Goal: Obtain resource: Obtain resource

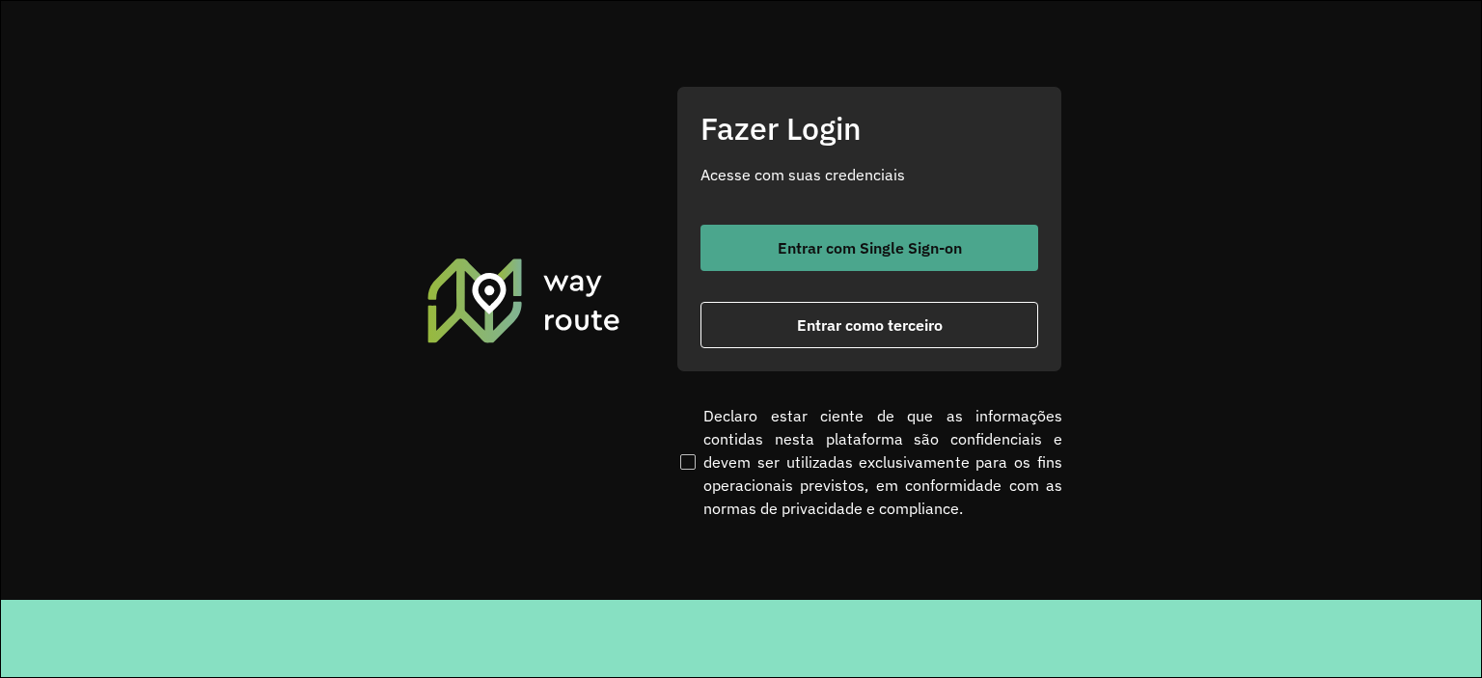
click at [912, 256] on span "Entrar com Single Sign-on" at bounding box center [870, 247] width 184 height 15
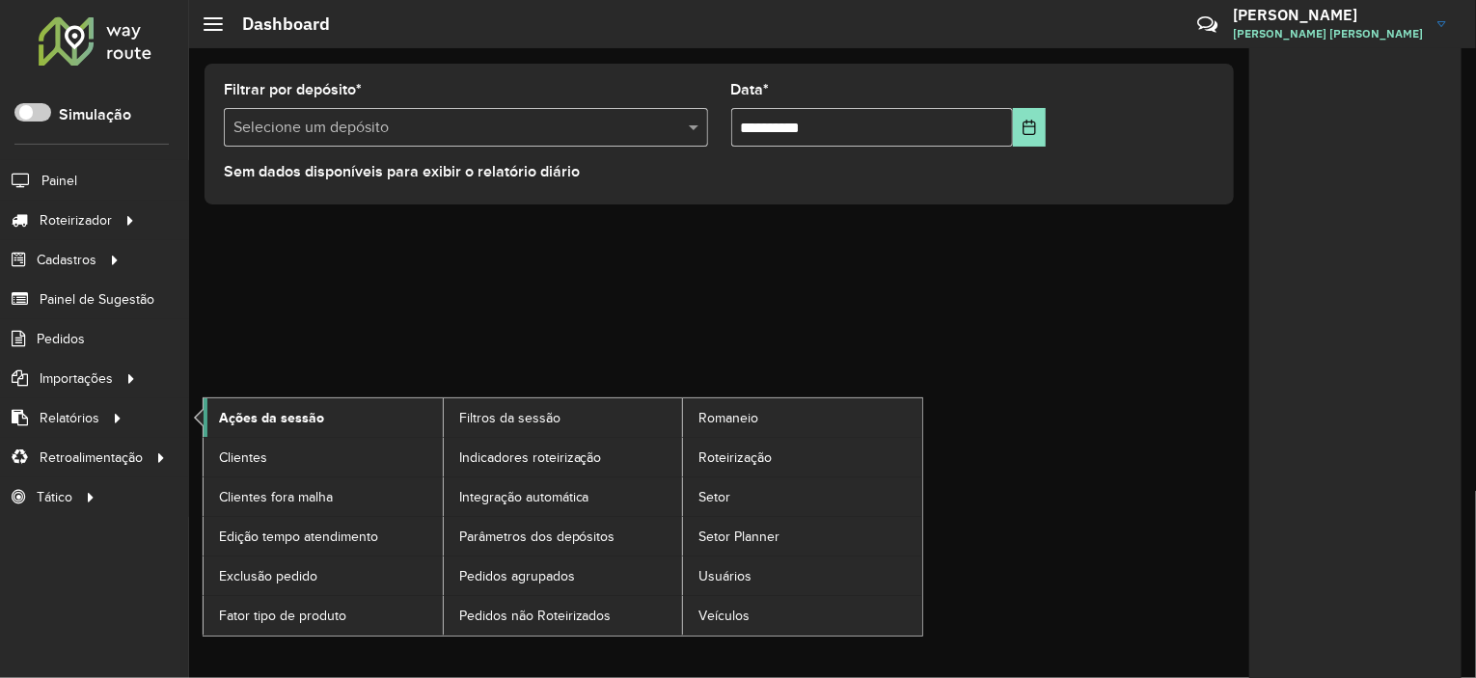
click at [233, 416] on span "Ações da sessão" at bounding box center [271, 418] width 105 height 20
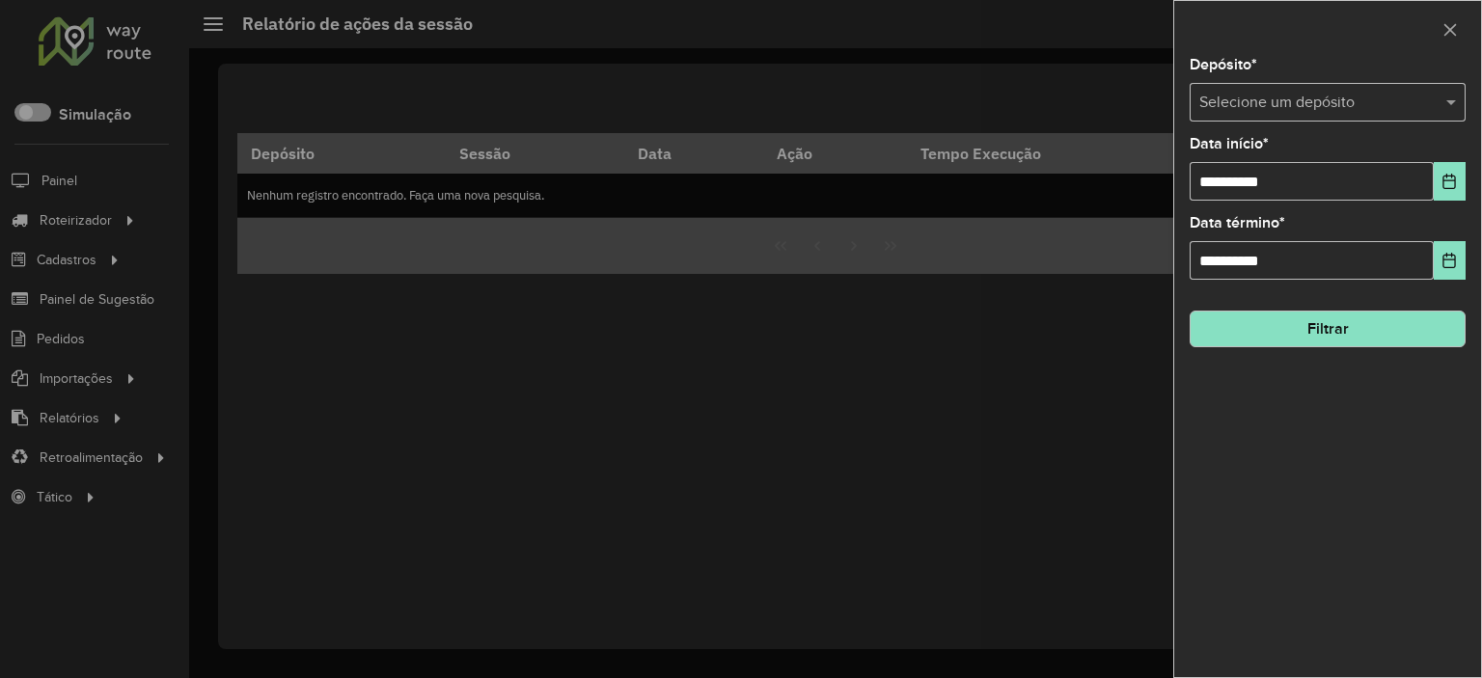
click at [1242, 107] on input "text" at bounding box center [1308, 103] width 218 height 23
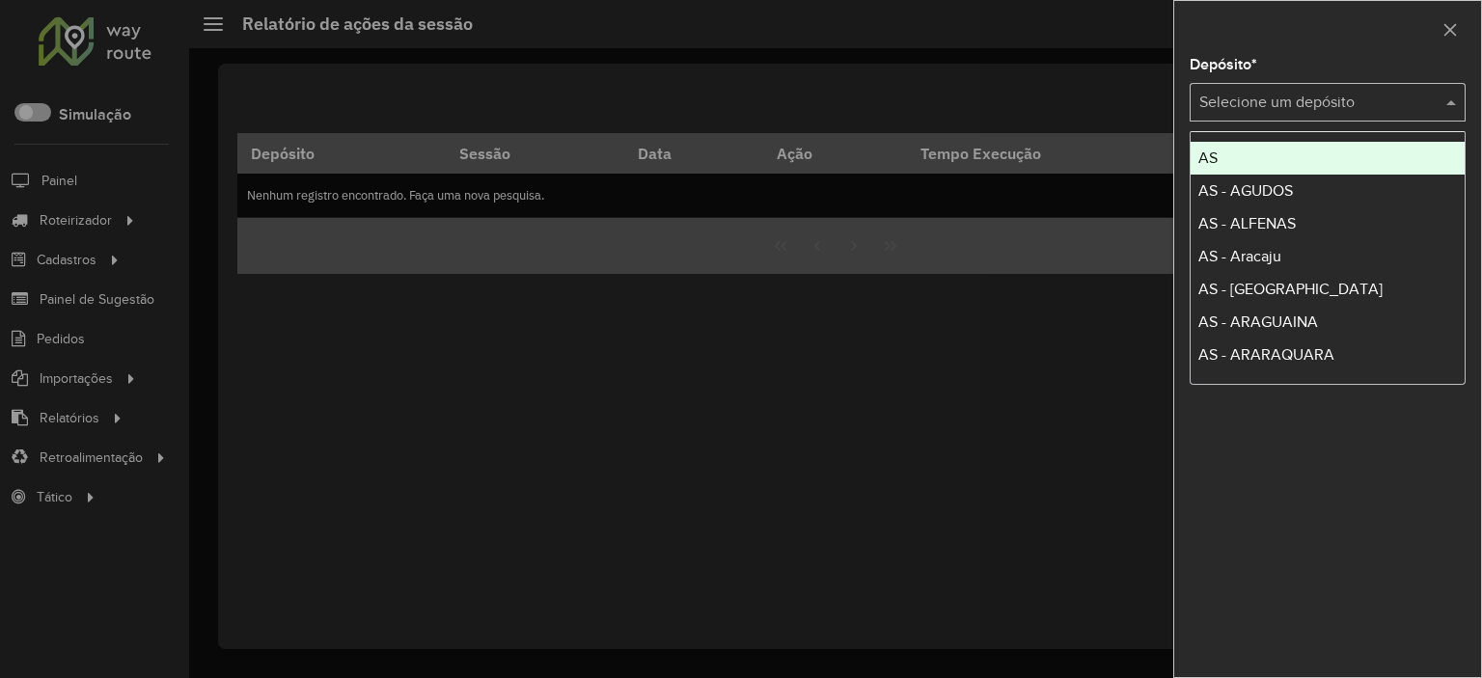
click at [1242, 98] on input "text" at bounding box center [1308, 103] width 218 height 23
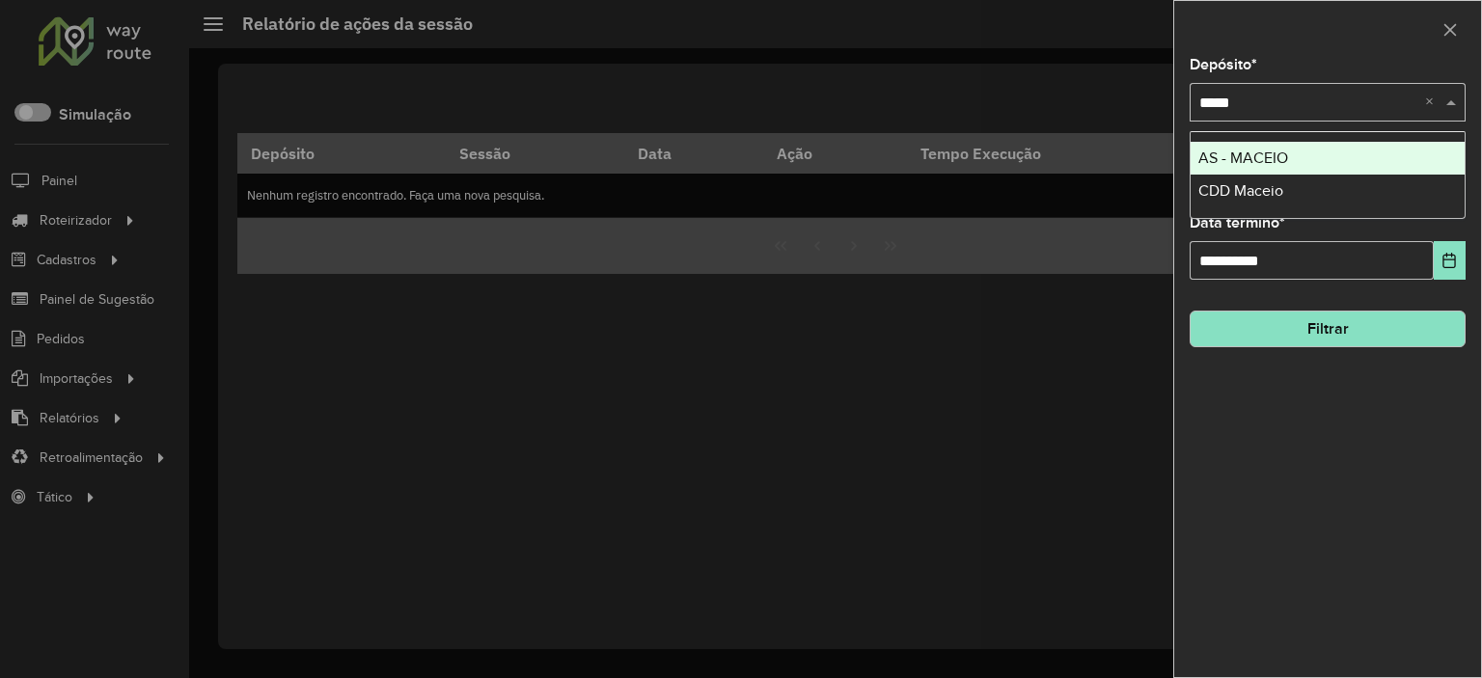
type input "******"
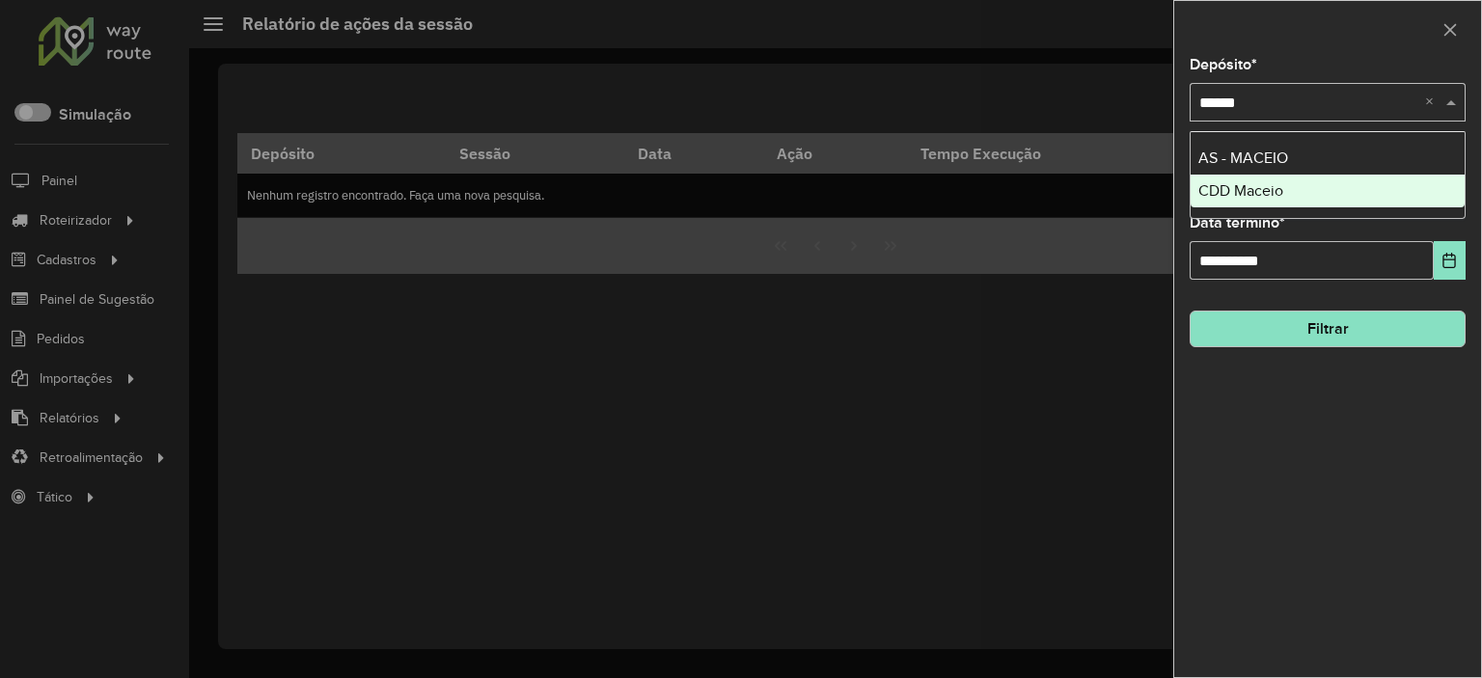
click at [1272, 200] on div "CDD Maceio" at bounding box center [1328, 191] width 274 height 33
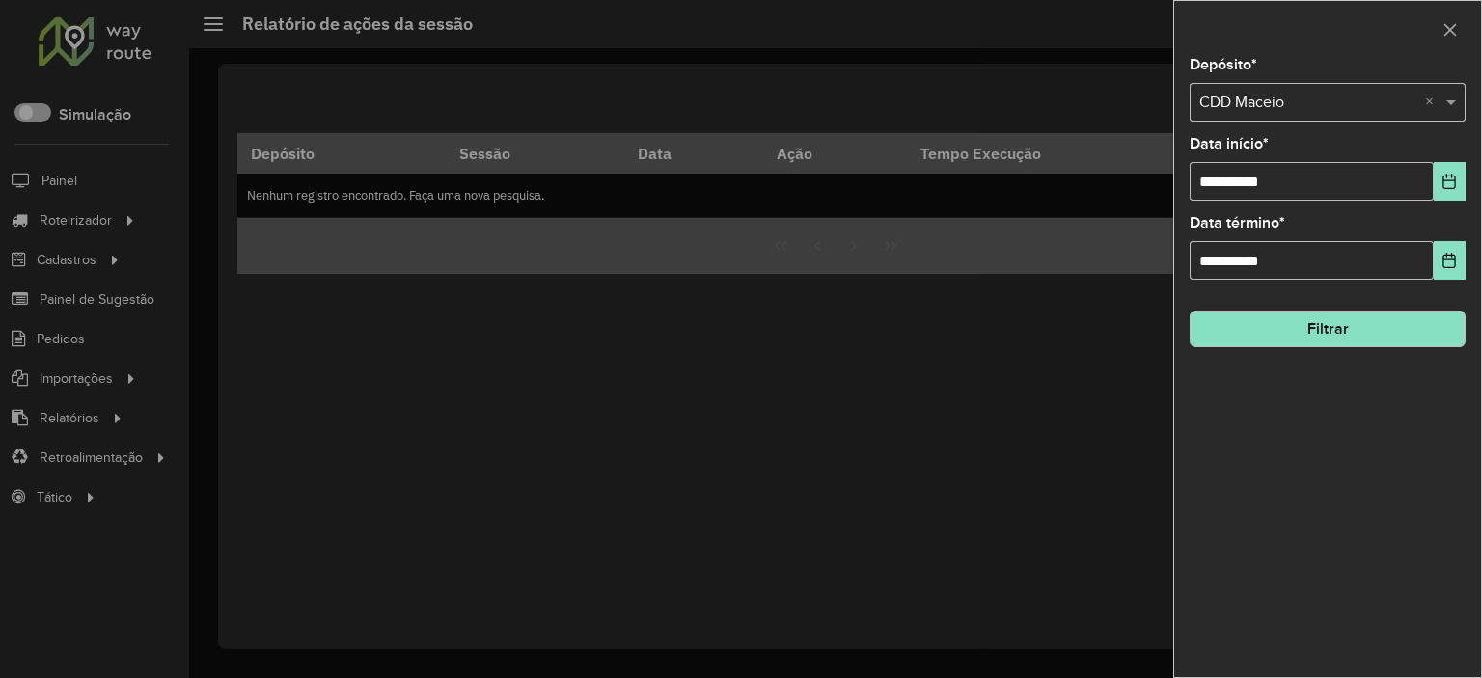
click at [1320, 337] on button "Filtrar" at bounding box center [1328, 329] width 276 height 37
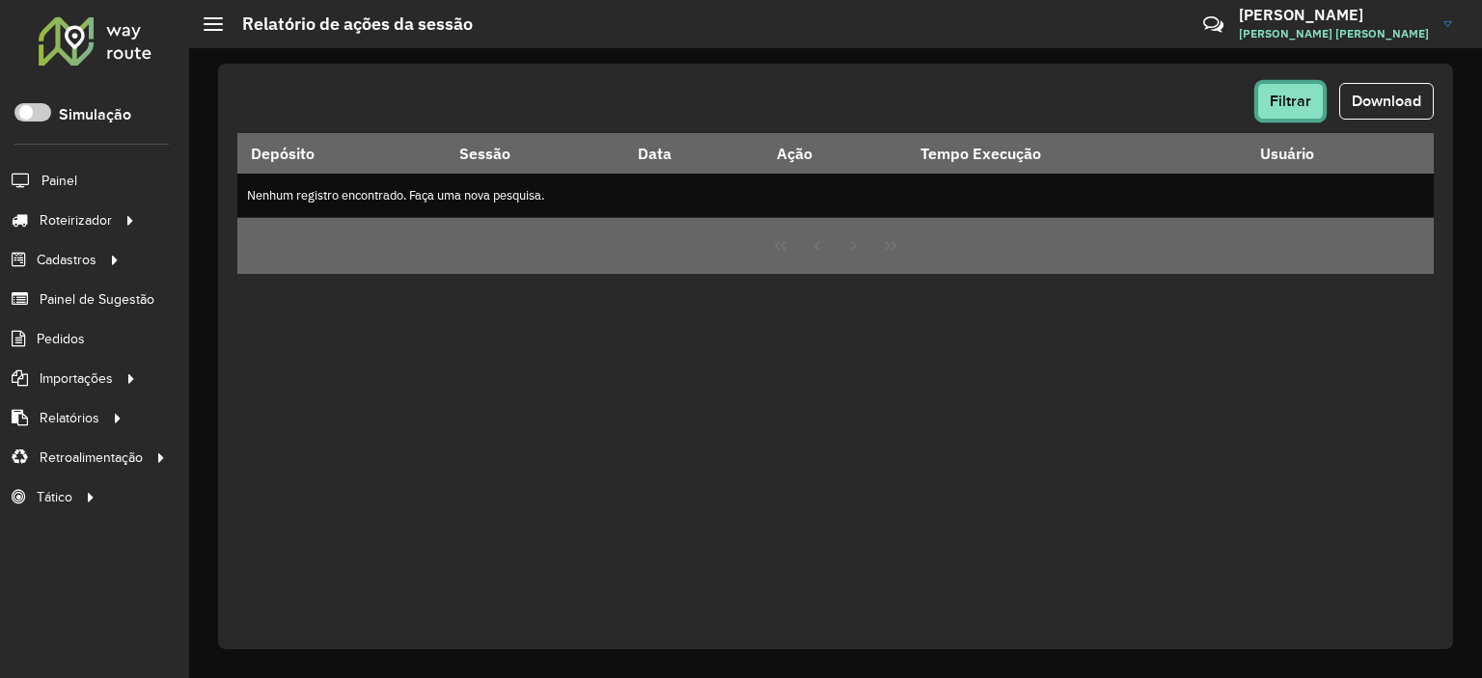
click at [1279, 93] on span "Filtrar" at bounding box center [1290, 101] width 41 height 16
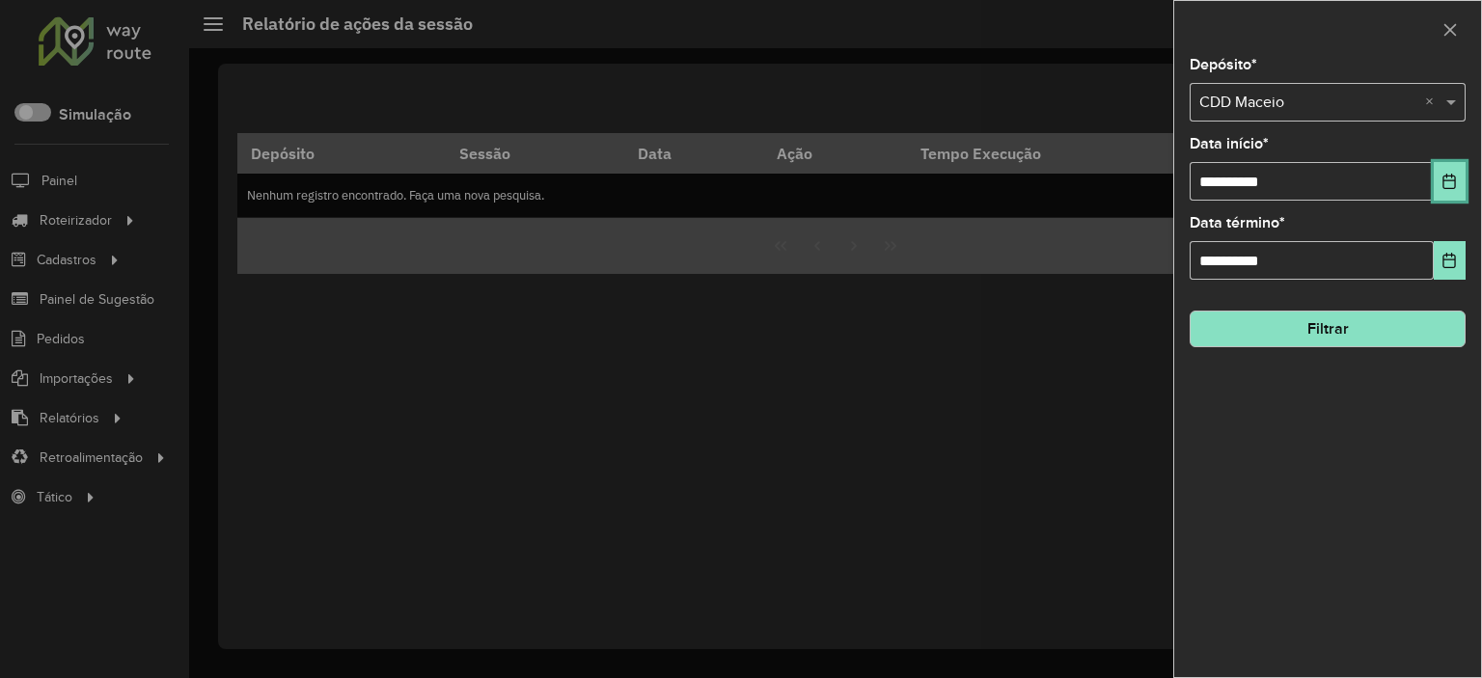
click at [1448, 179] on icon "Choose Date" at bounding box center [1450, 181] width 13 height 15
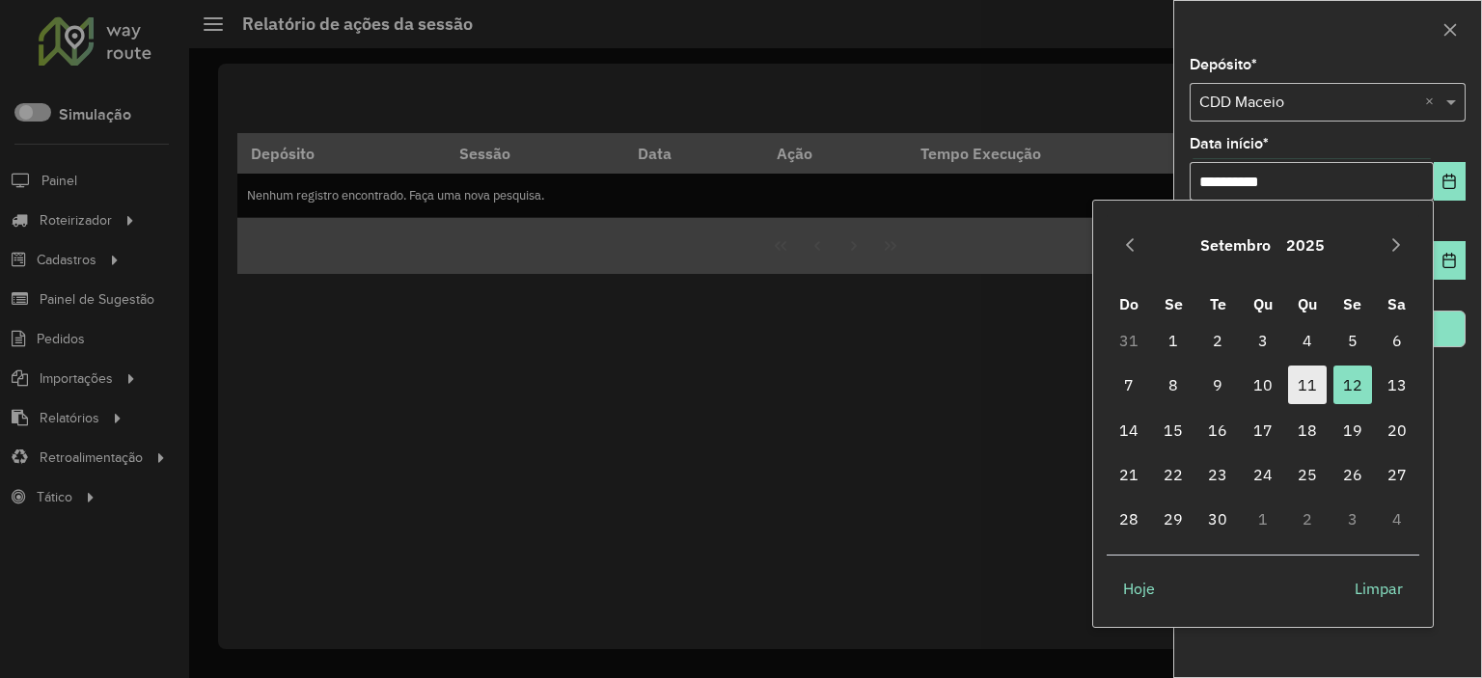
click at [1320, 381] on span "11" at bounding box center [1307, 385] width 39 height 39
type input "**********"
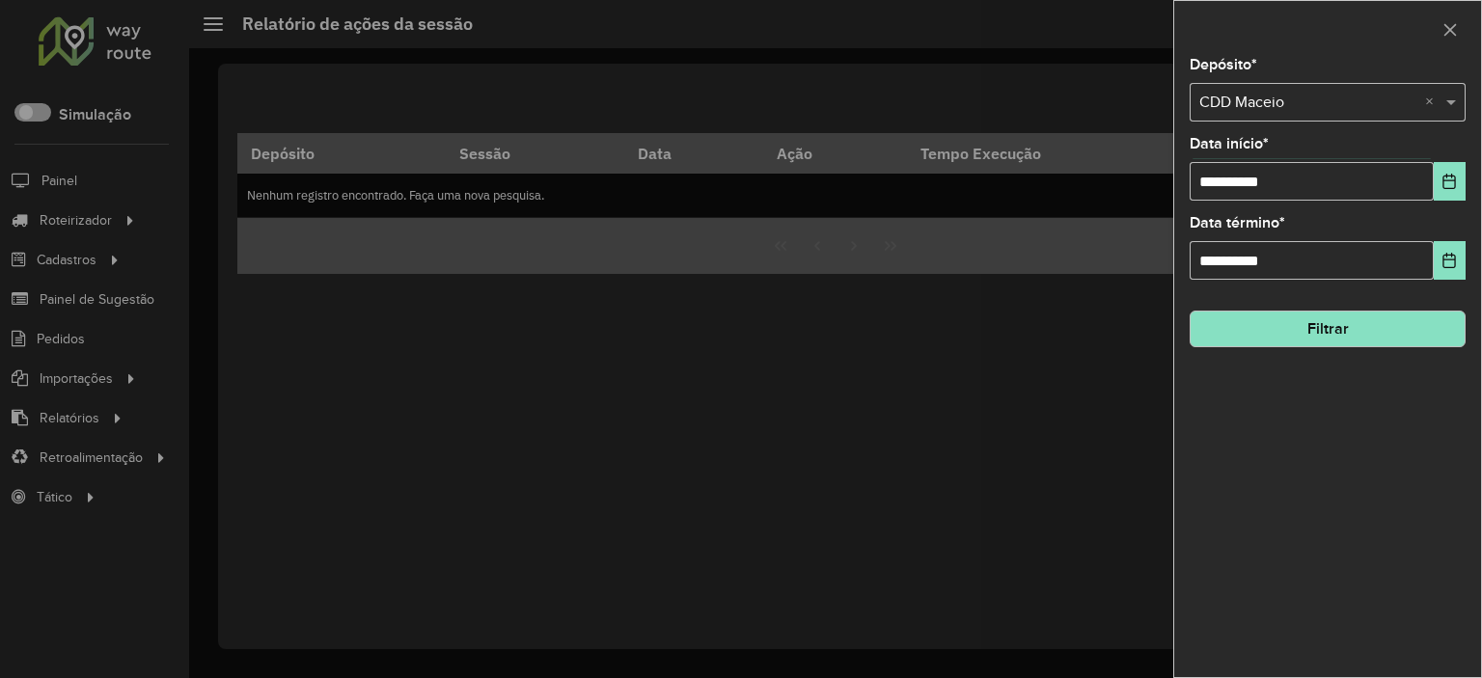
click at [1423, 332] on button "Filtrar" at bounding box center [1328, 329] width 276 height 37
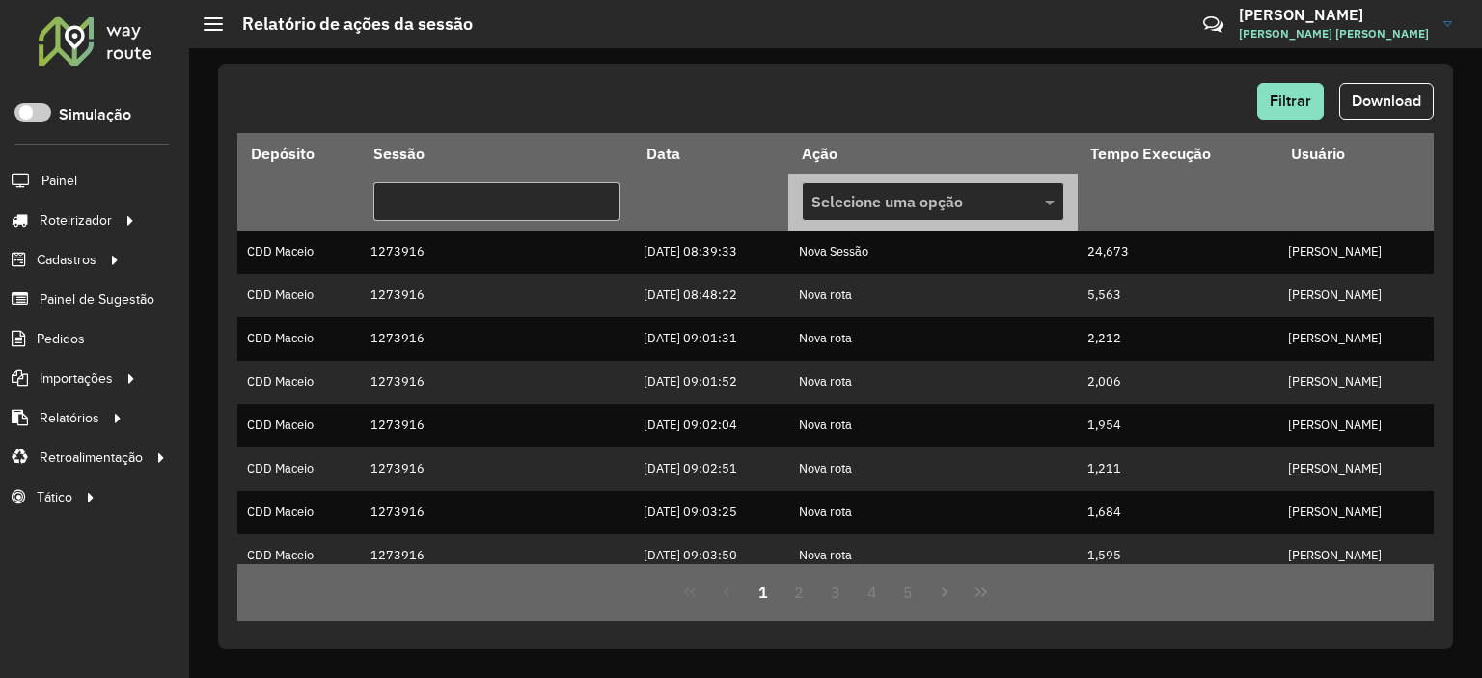
click at [1000, 192] on div at bounding box center [933, 201] width 262 height 25
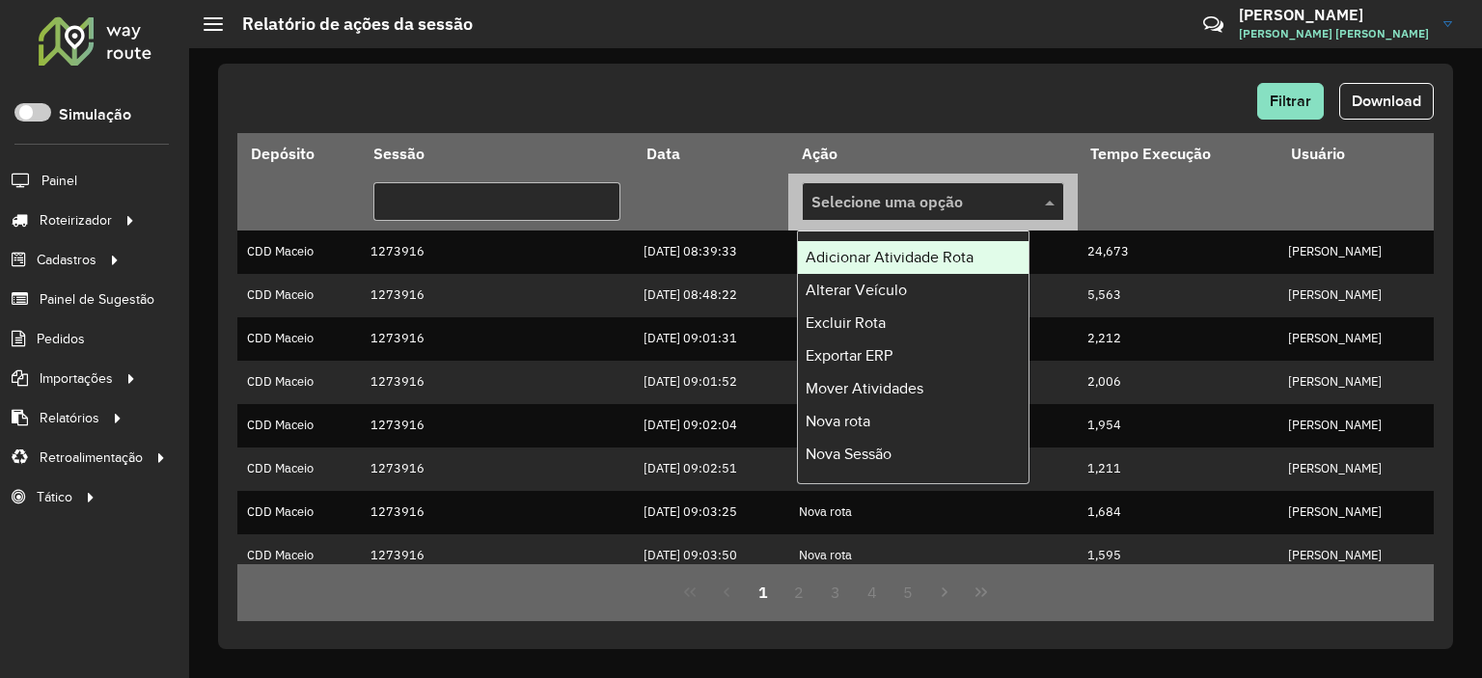
click at [1000, 192] on div at bounding box center [933, 201] width 262 height 25
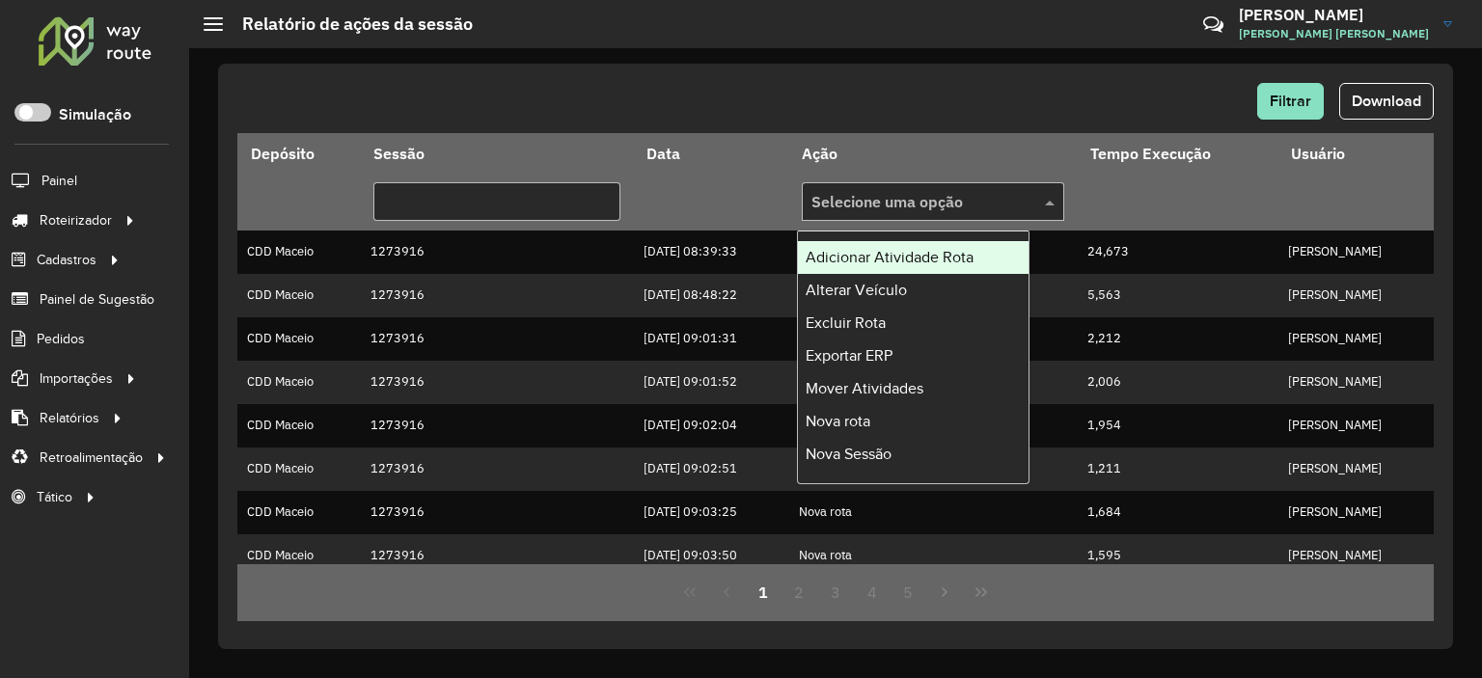
click at [706, 99] on div "Filtrar Download" at bounding box center [835, 101] width 1197 height 37
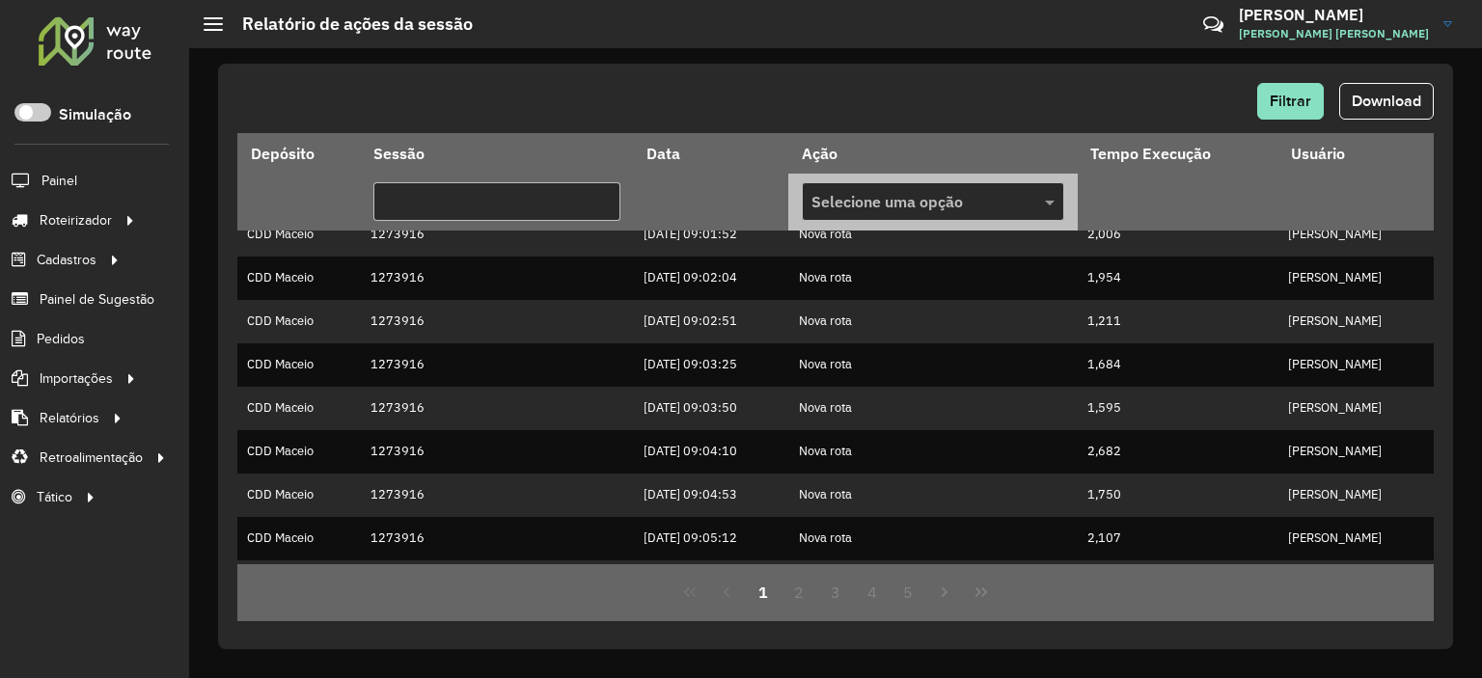
scroll to position [534, 0]
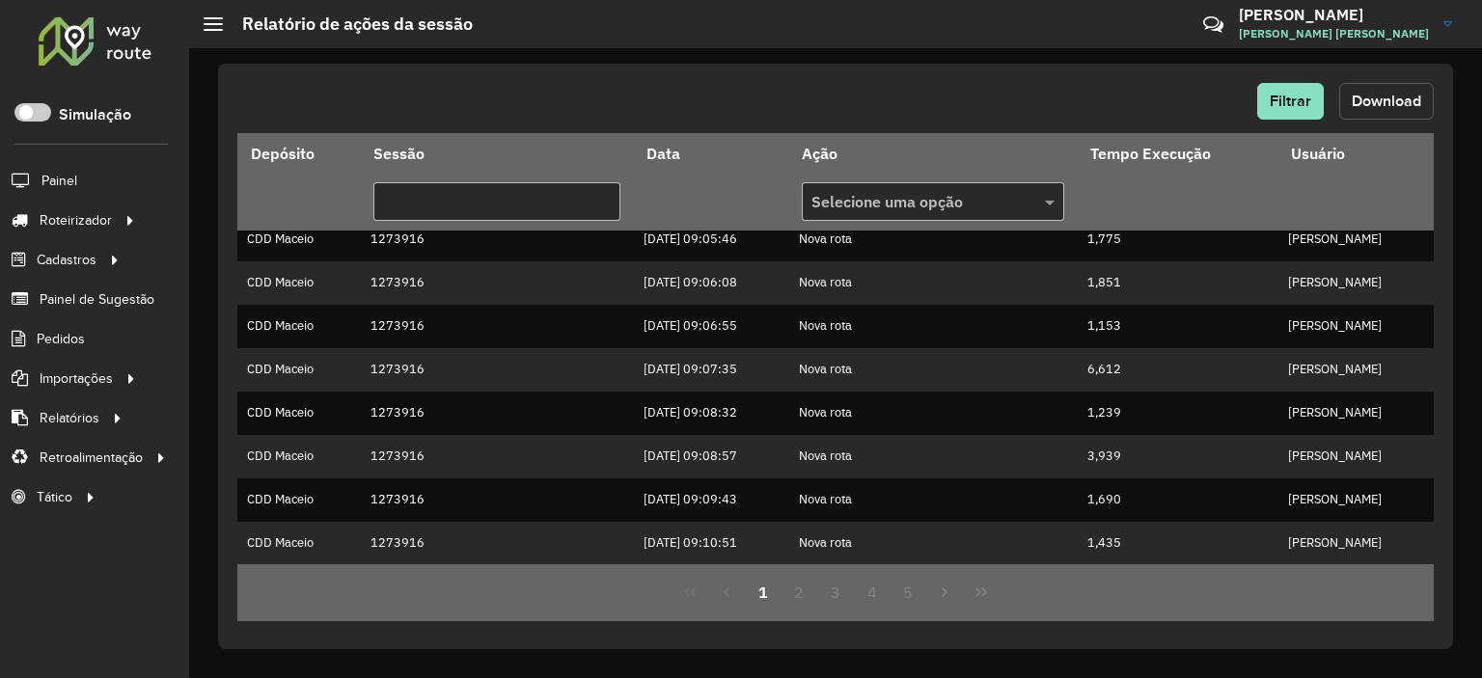
click at [1374, 99] on span "Download" at bounding box center [1386, 101] width 69 height 16
click at [1293, 107] on span "Filtrar" at bounding box center [1290, 101] width 41 height 16
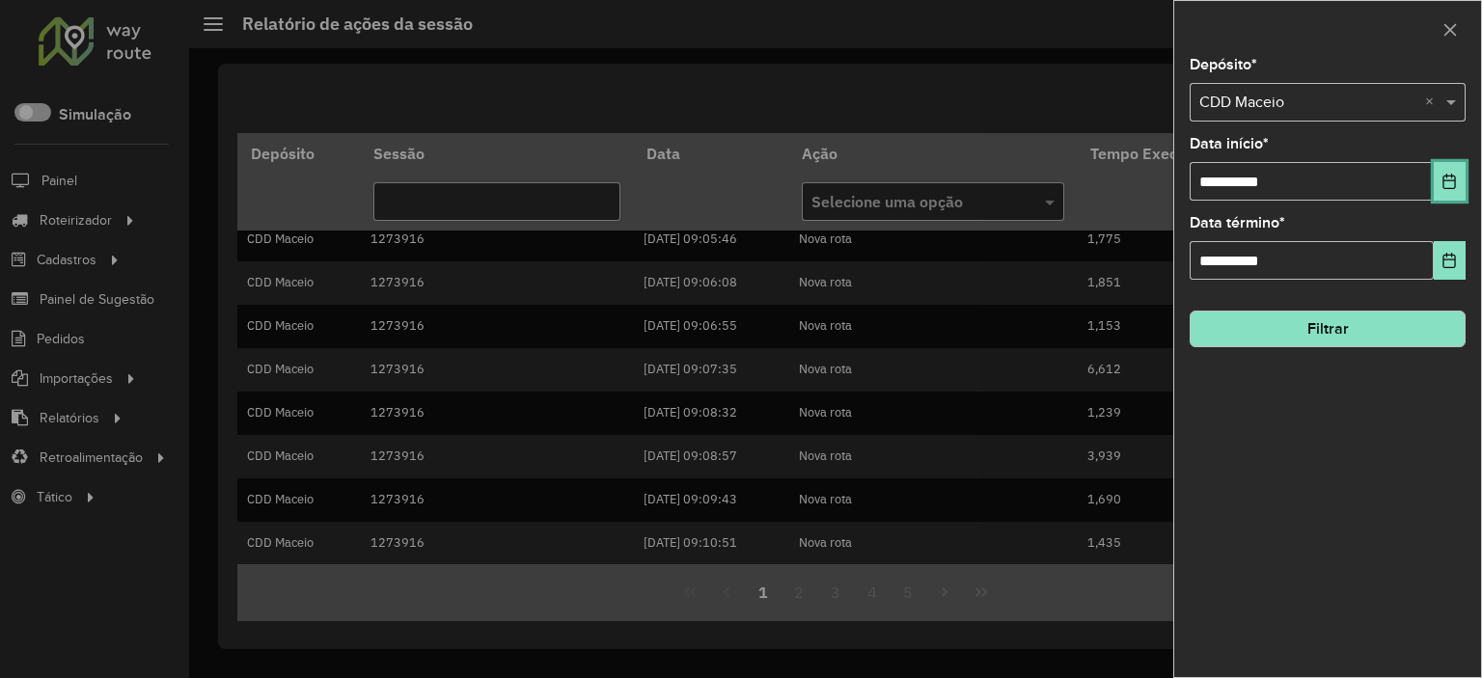
click at [1463, 170] on button "Choose Date" at bounding box center [1450, 181] width 32 height 39
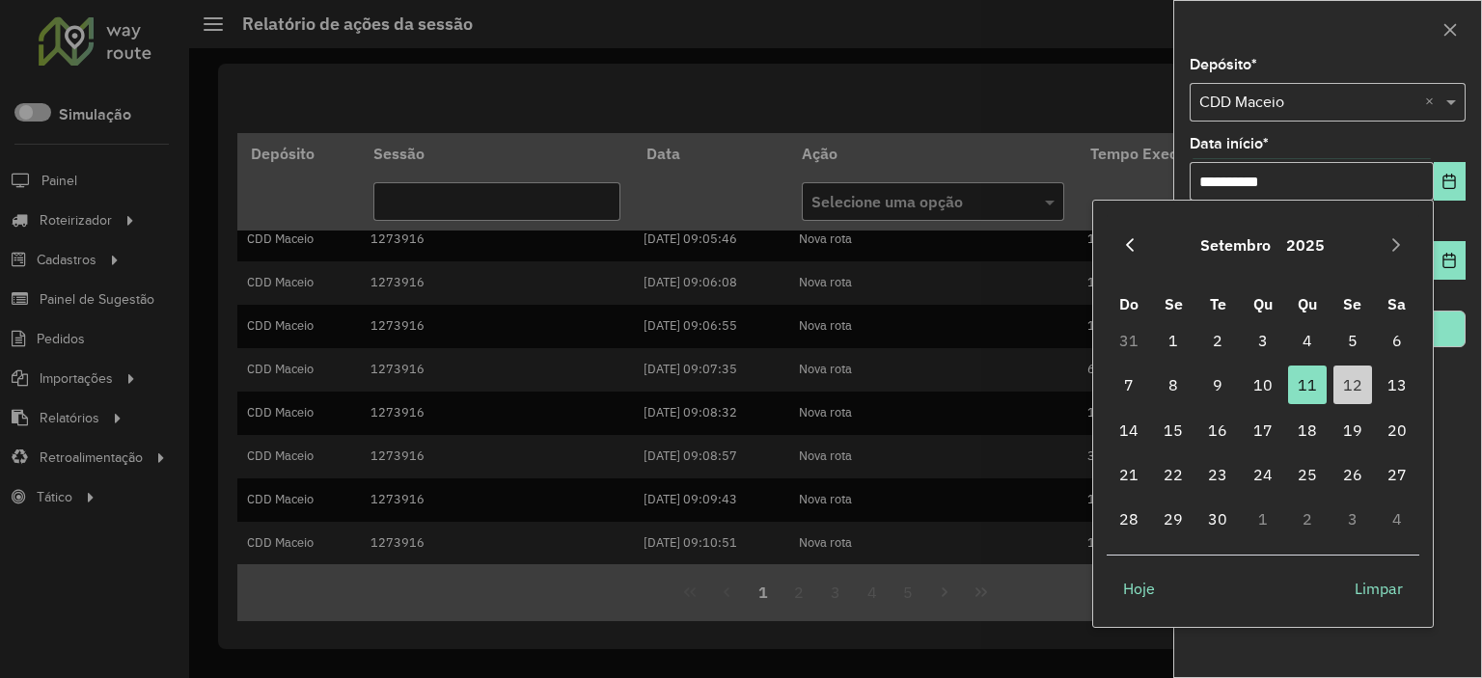
click at [1123, 237] on icon "Previous Month" at bounding box center [1129, 244] width 15 height 15
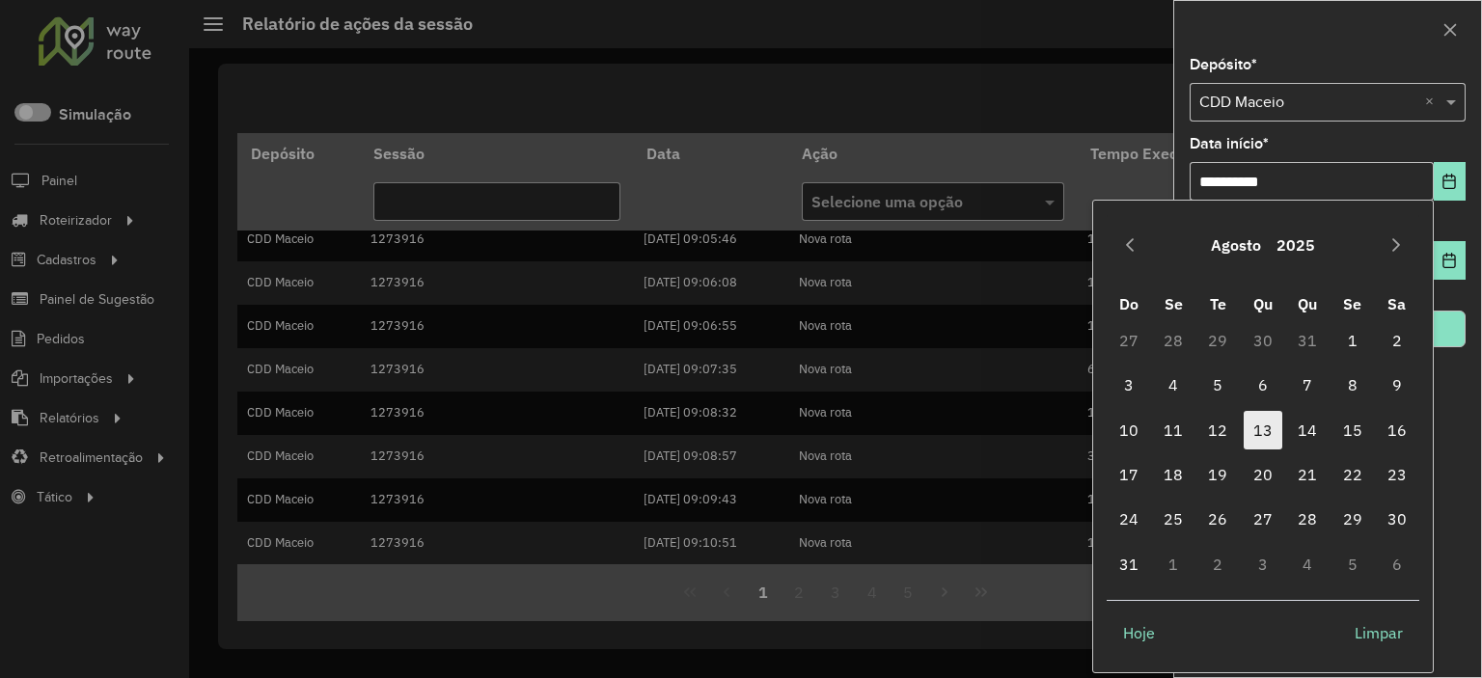
click at [1266, 430] on span "13" at bounding box center [1263, 430] width 39 height 39
type input "**********"
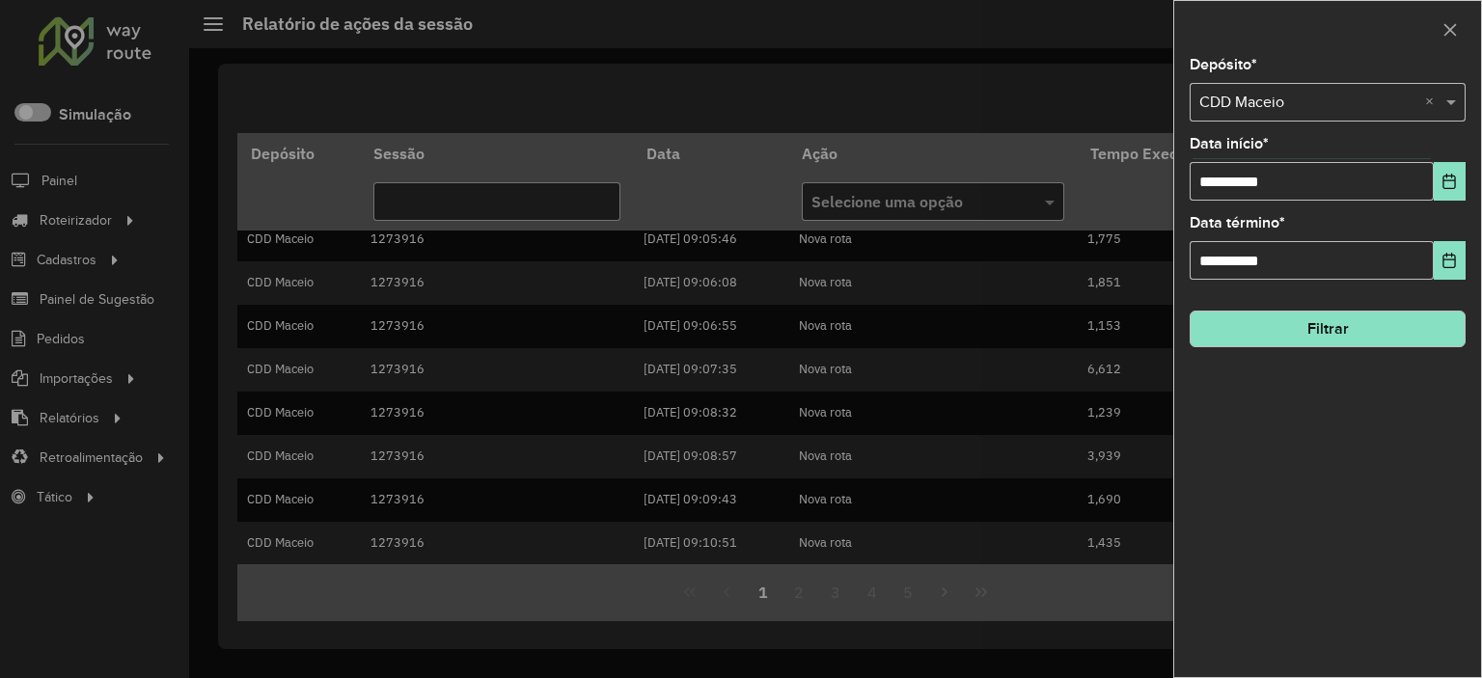
click at [1474, 255] on div "**********" at bounding box center [1327, 367] width 307 height 619
click at [1463, 261] on button "Choose Date" at bounding box center [1450, 260] width 32 height 39
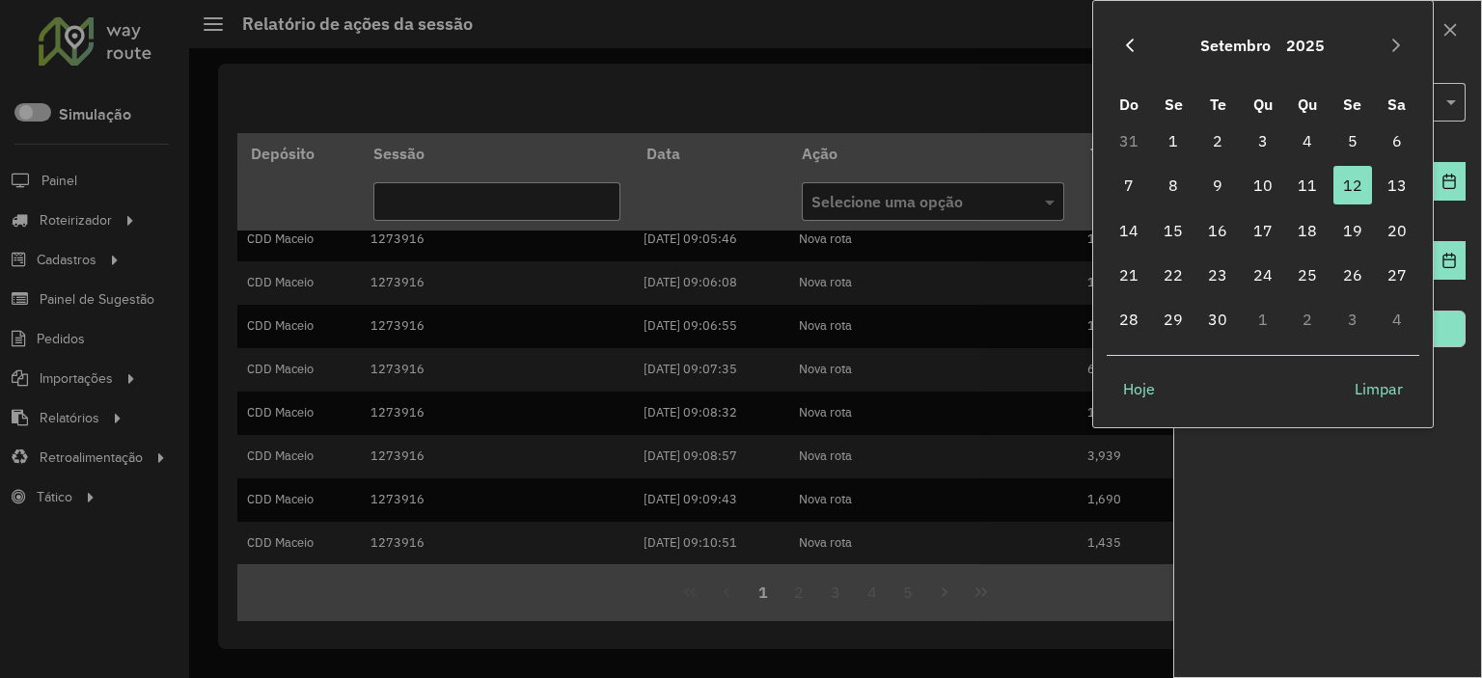
click at [1134, 57] on button "Previous Month" at bounding box center [1130, 45] width 31 height 31
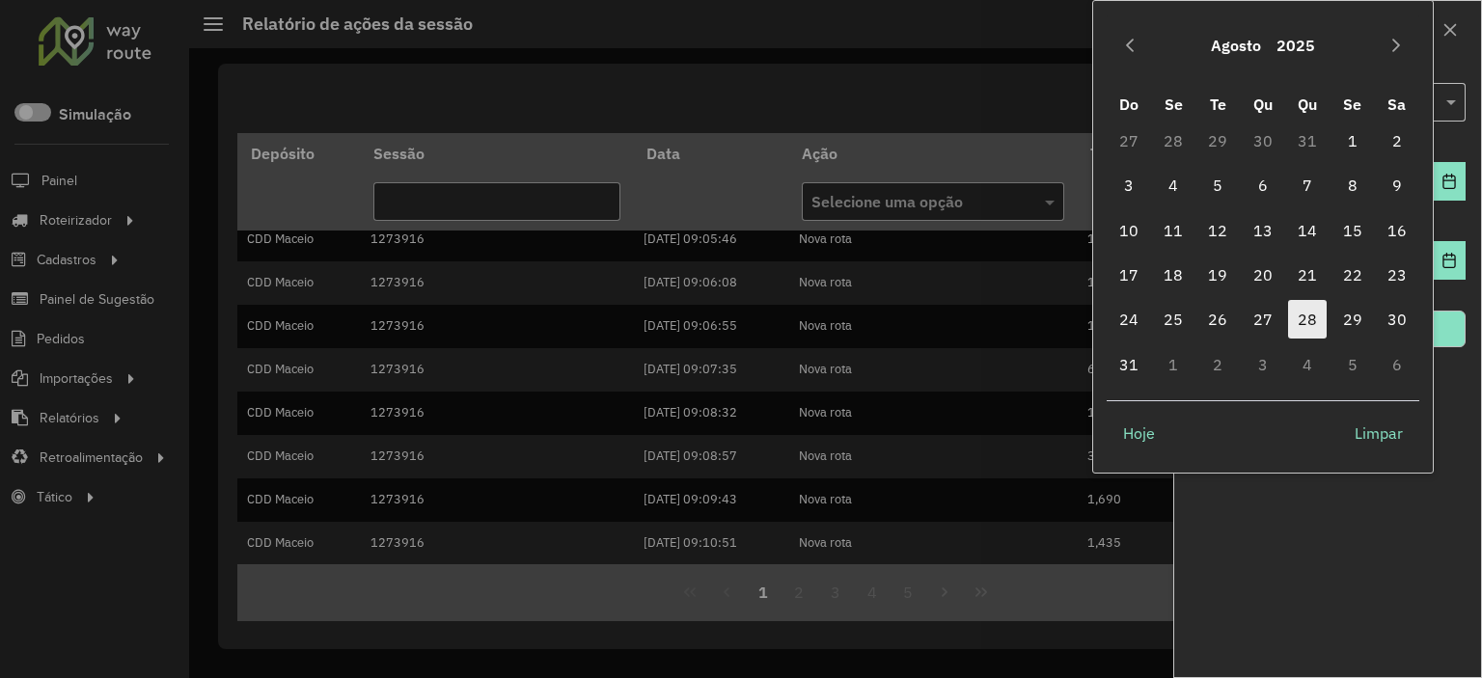
drag, startPoint x: 1258, startPoint y: 231, endPoint x: 1301, endPoint y: 313, distance: 92.4
click at [1259, 231] on span "13" at bounding box center [1263, 230] width 39 height 39
type input "**********"
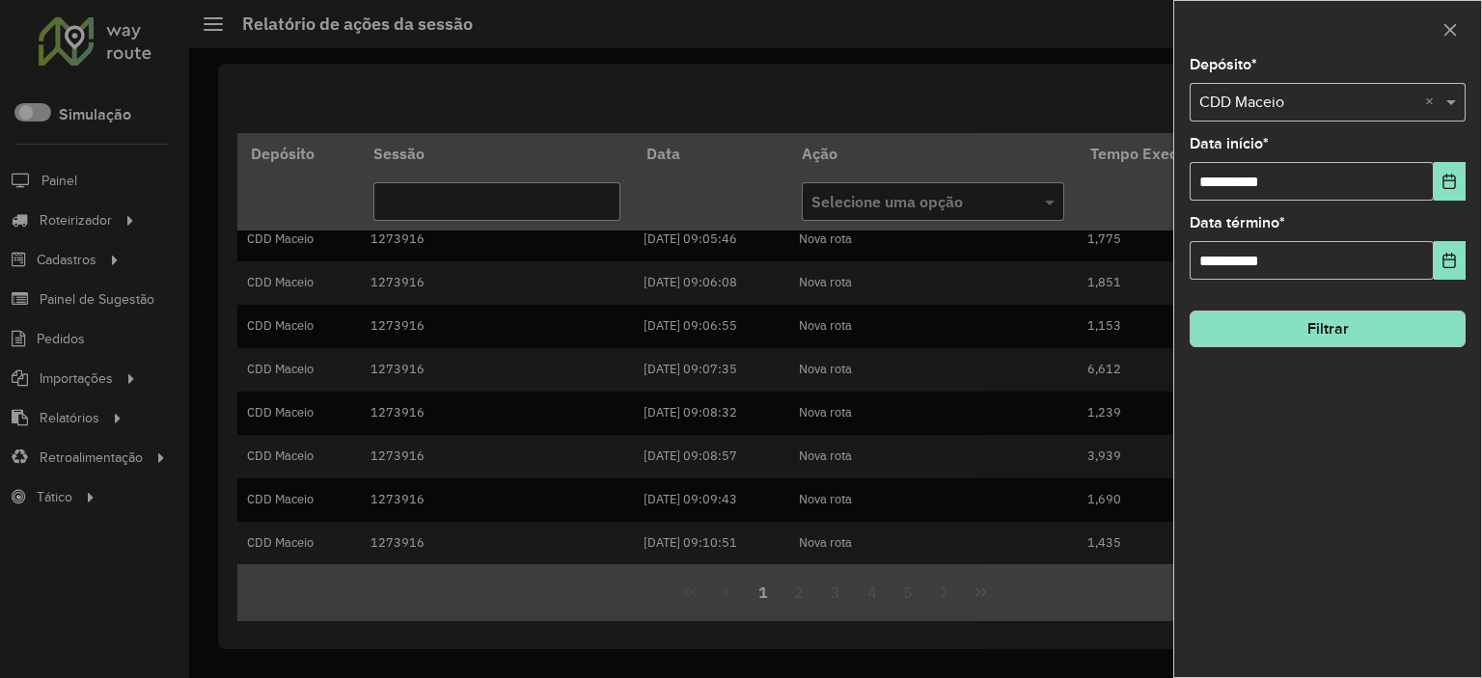
click at [1335, 337] on button "Filtrar" at bounding box center [1328, 329] width 276 height 37
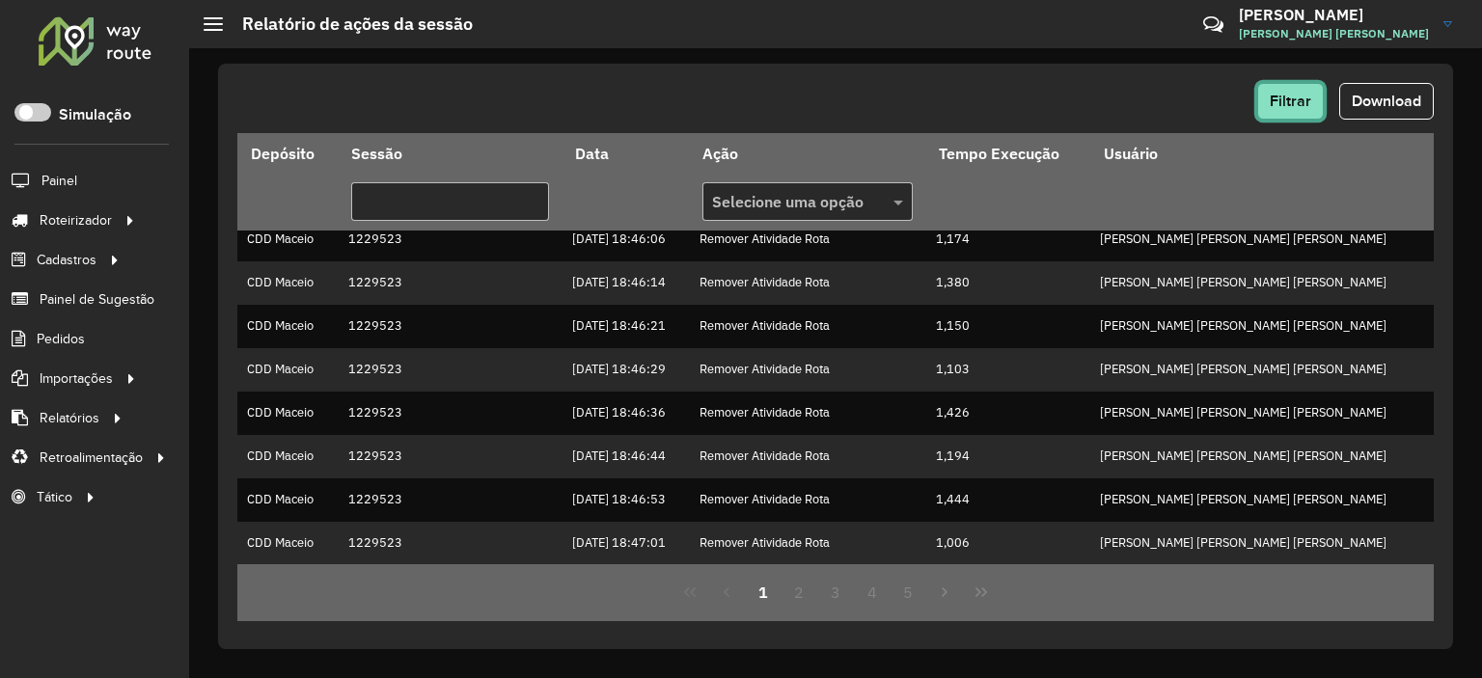
click at [1303, 105] on span "Filtrar" at bounding box center [1290, 101] width 41 height 16
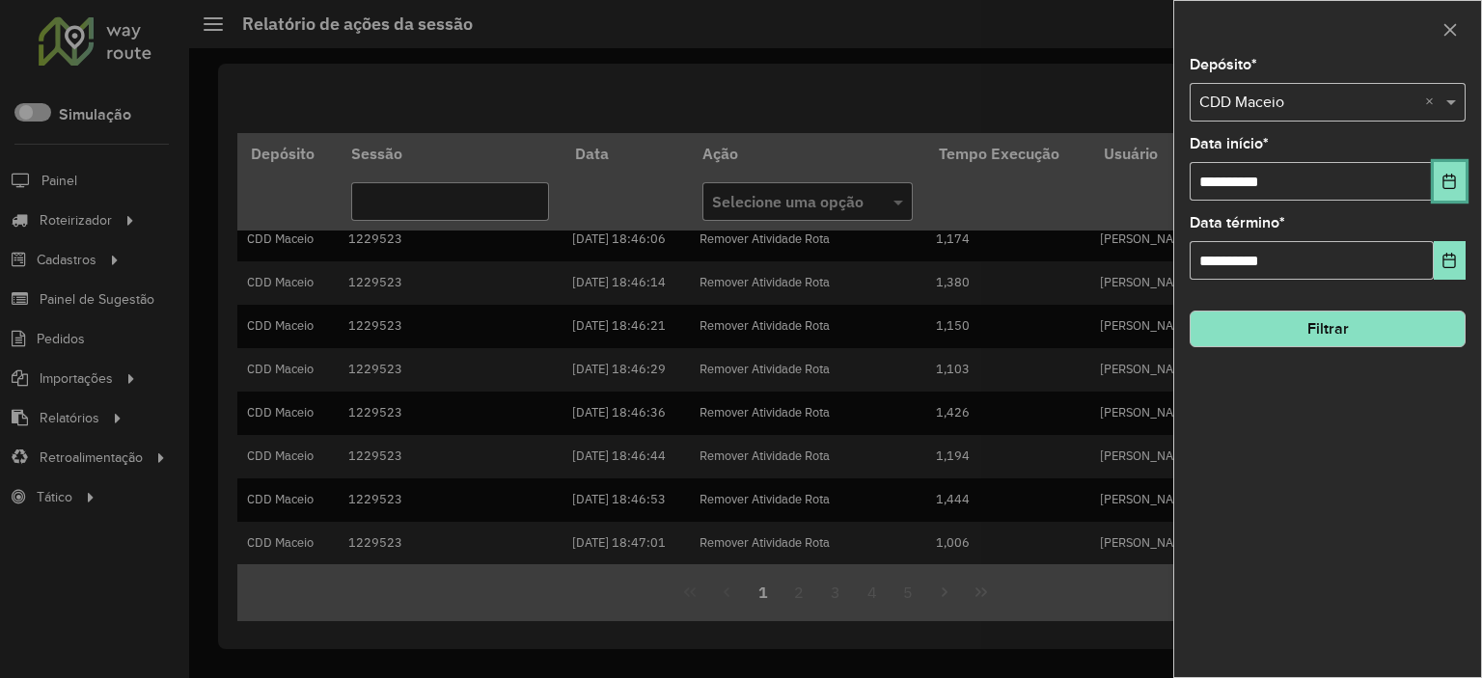
click at [1447, 169] on button "Choose Date" at bounding box center [1450, 181] width 32 height 39
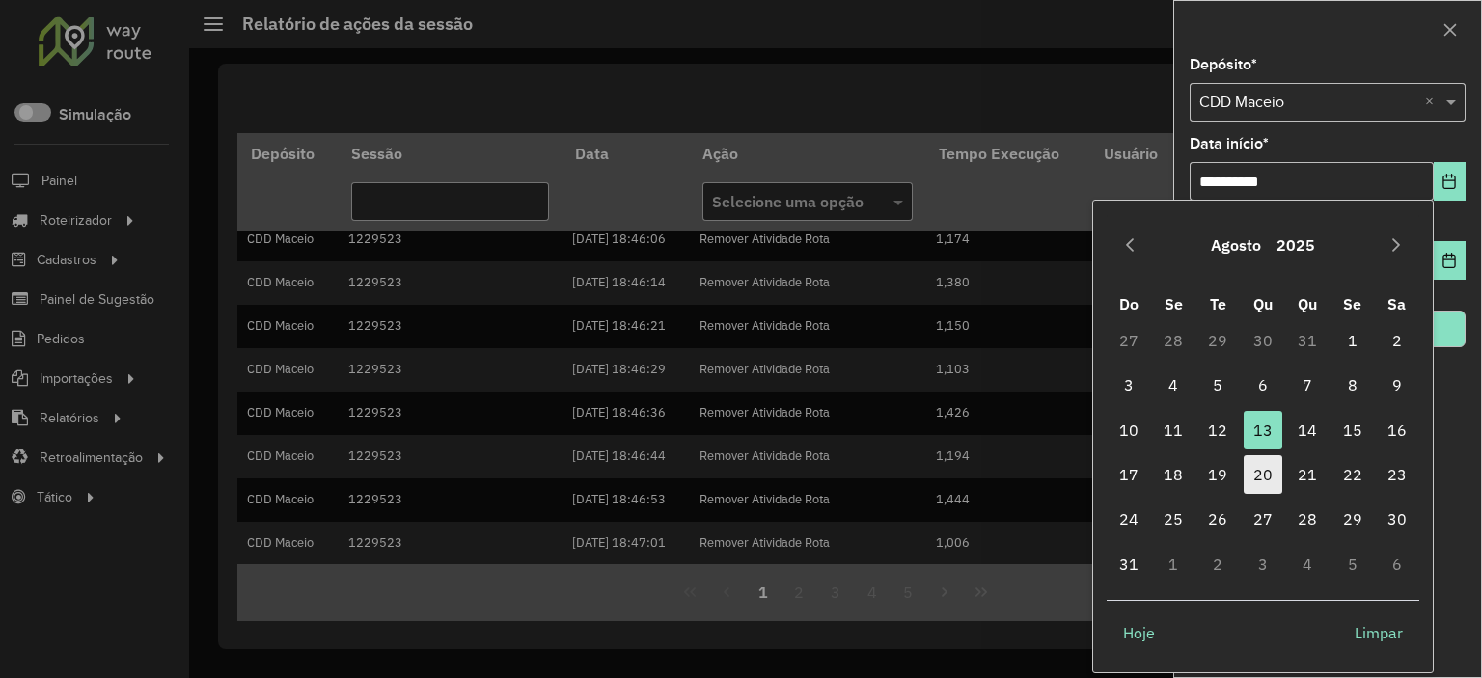
click at [1259, 475] on span "20" at bounding box center [1263, 474] width 39 height 39
type input "**********"
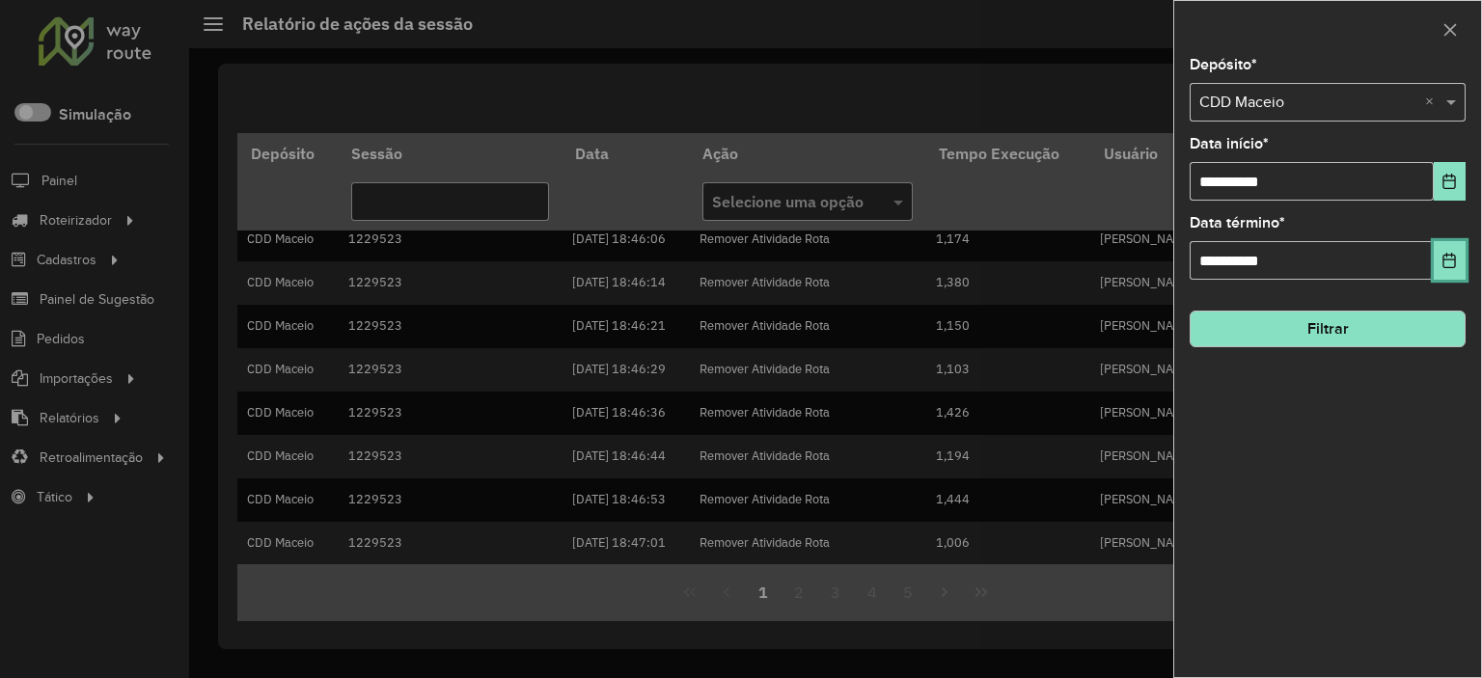
click at [1453, 261] on icon "Choose Date" at bounding box center [1449, 260] width 15 height 15
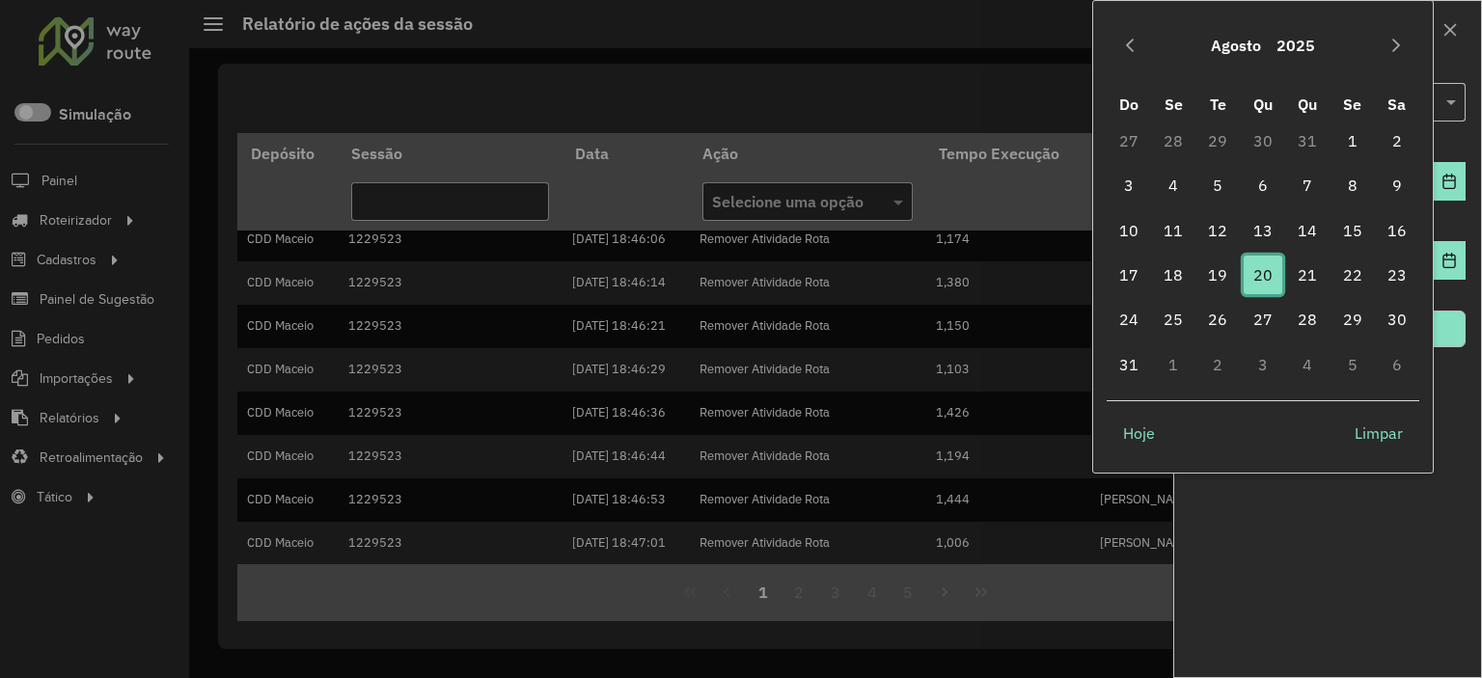
click at [1267, 282] on span "20" at bounding box center [1263, 275] width 39 height 39
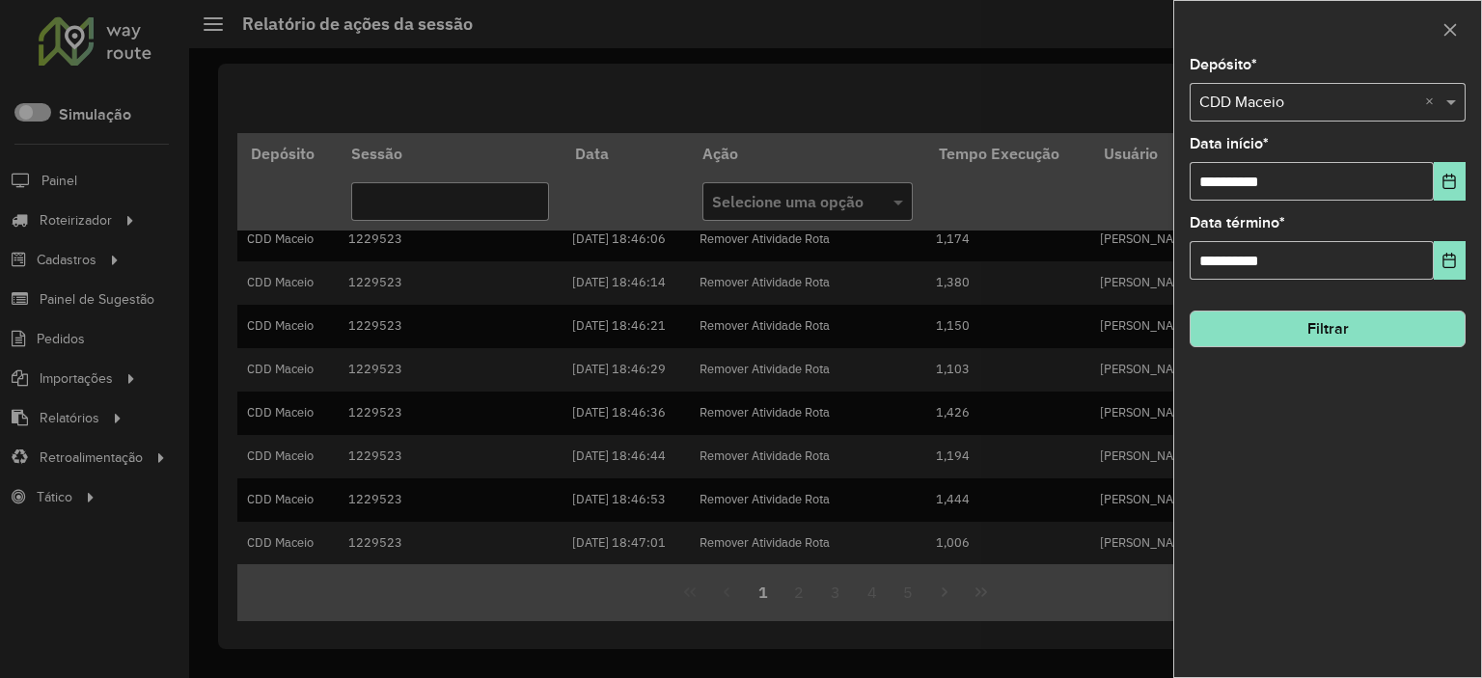
click at [1387, 312] on button "Filtrar" at bounding box center [1328, 329] width 276 height 37
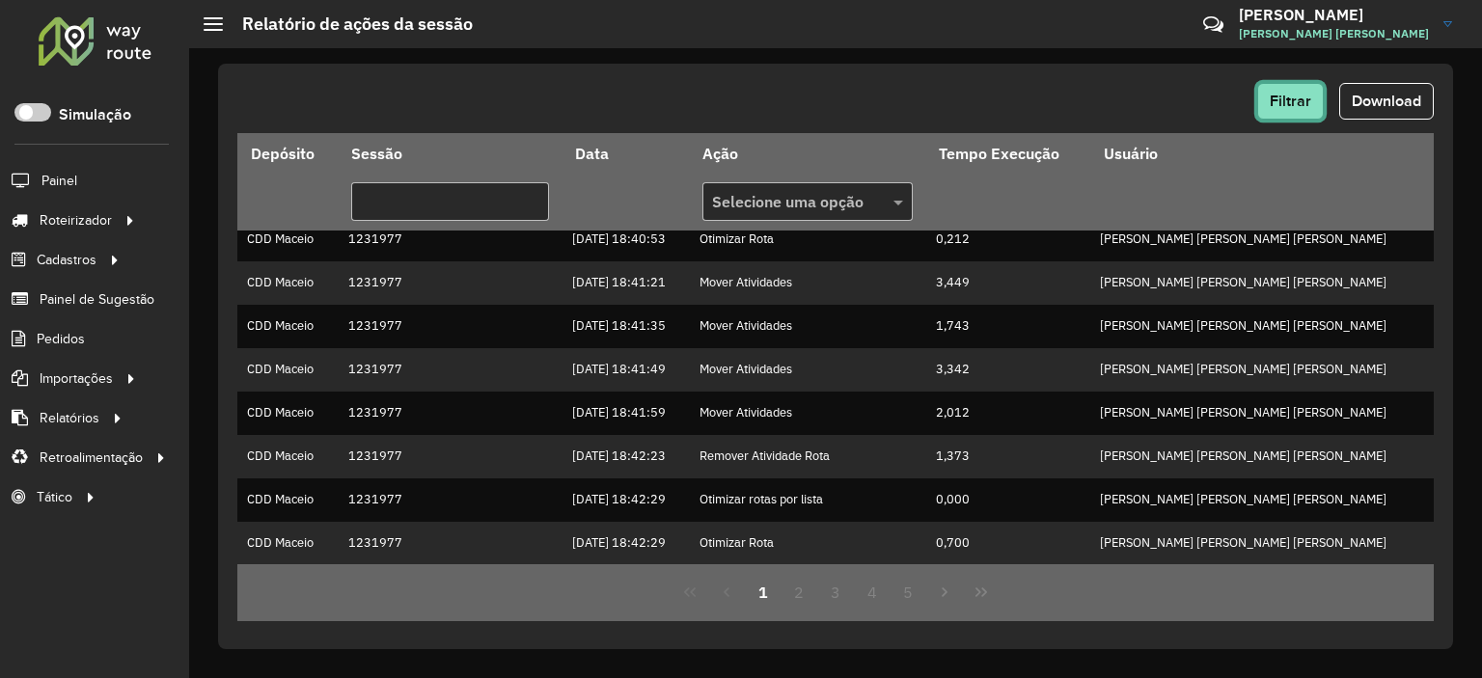
click at [1302, 116] on button "Filtrar" at bounding box center [1290, 101] width 67 height 37
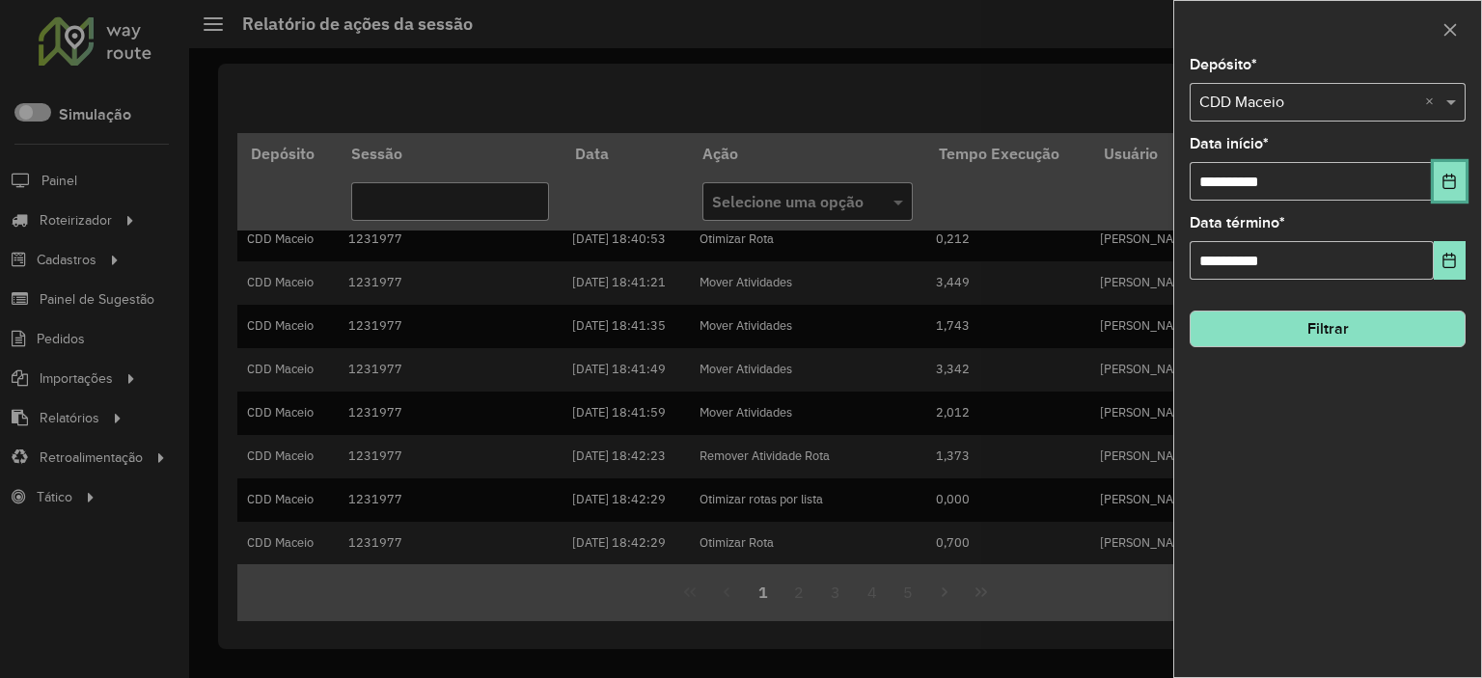
click at [1441, 184] on button "Choose Date" at bounding box center [1450, 181] width 32 height 39
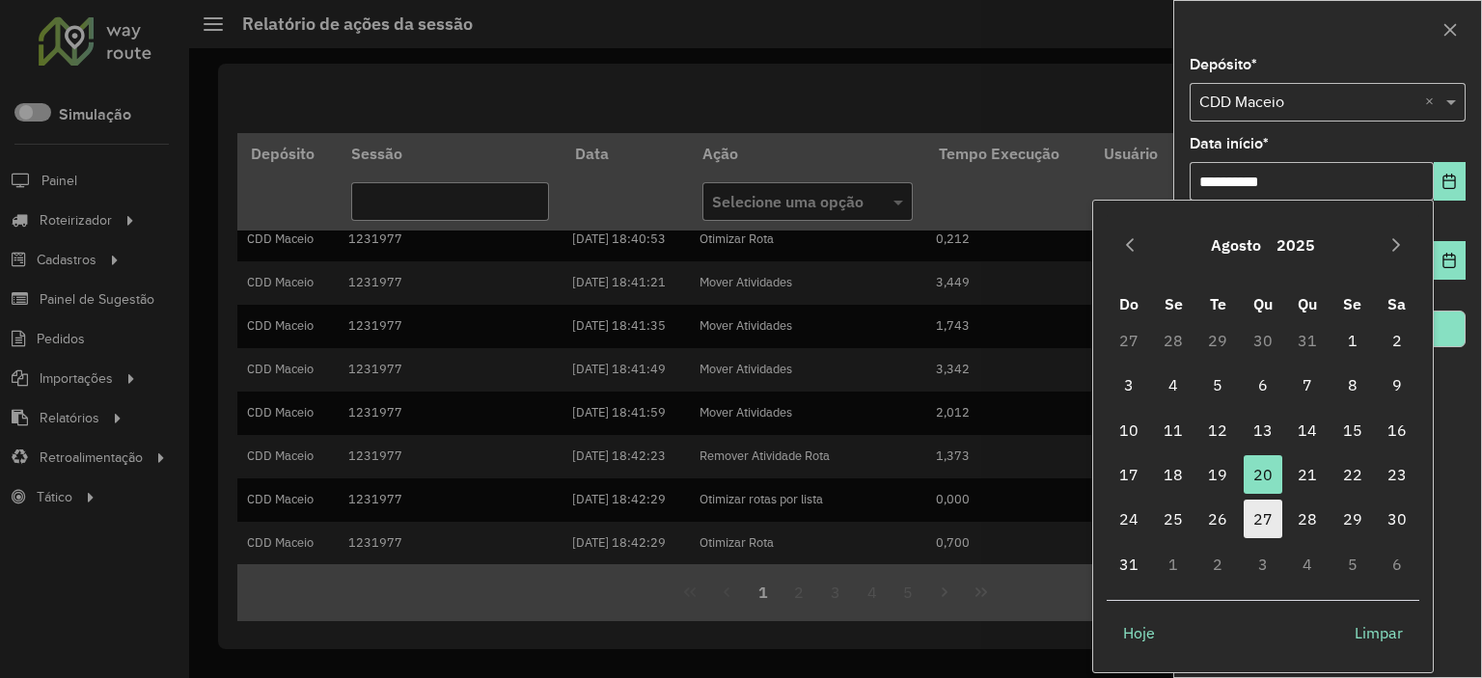
click at [1258, 520] on span "27" at bounding box center [1263, 519] width 39 height 39
type input "**********"
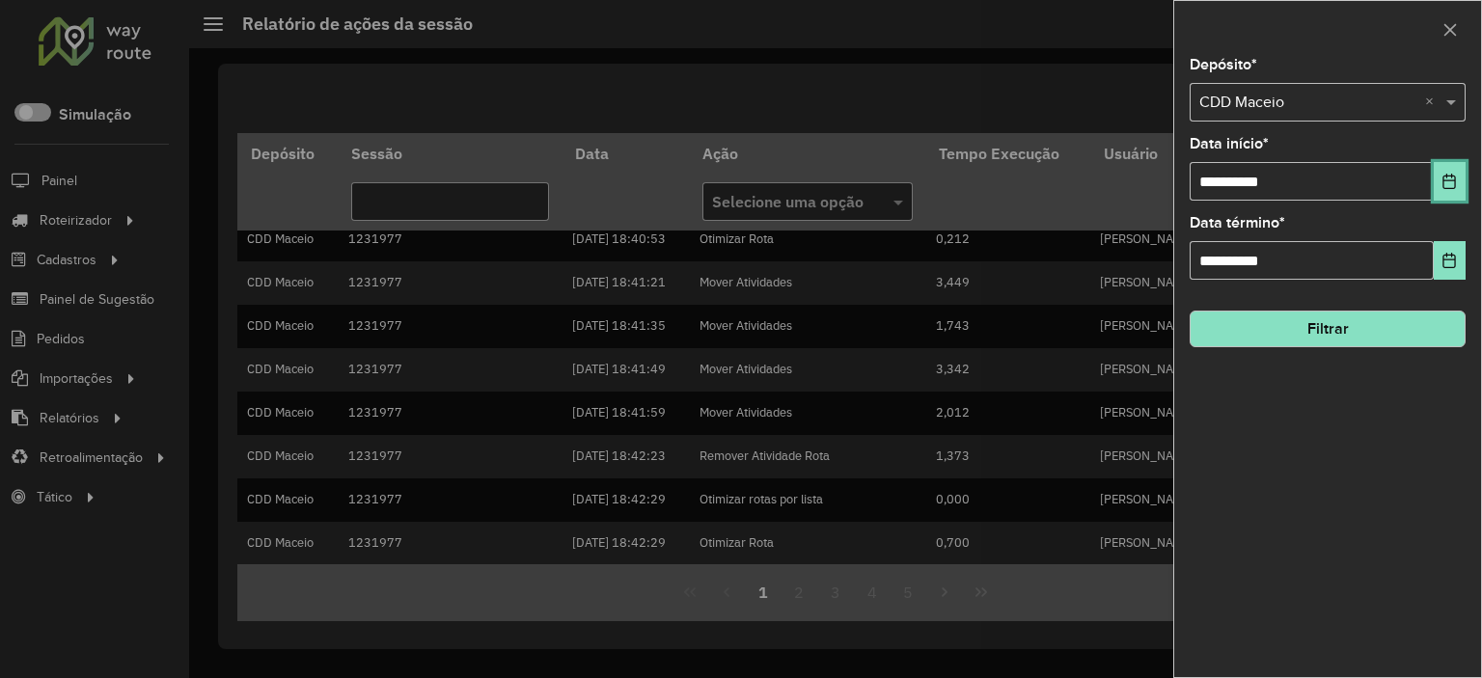
click at [1455, 178] on icon "Choose Date" at bounding box center [1449, 181] width 15 height 15
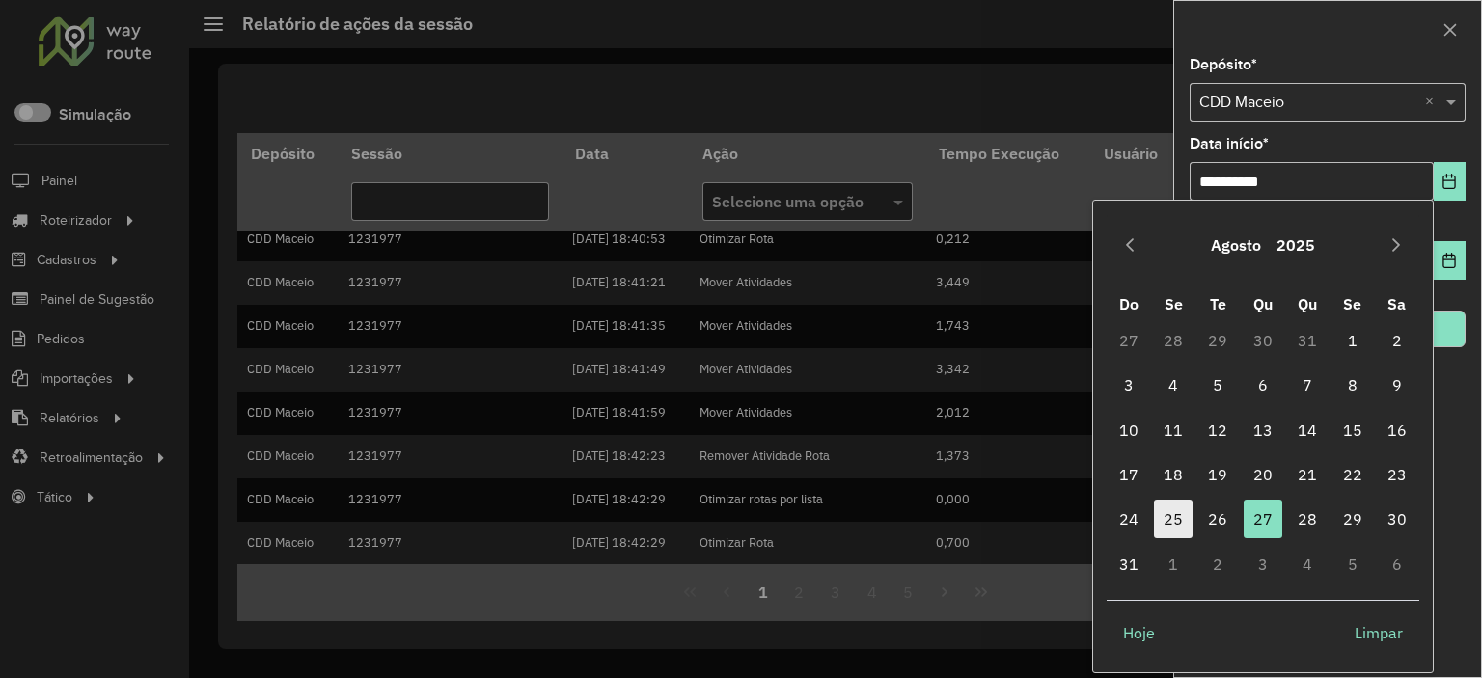
click at [1179, 529] on span "25" at bounding box center [1173, 519] width 39 height 39
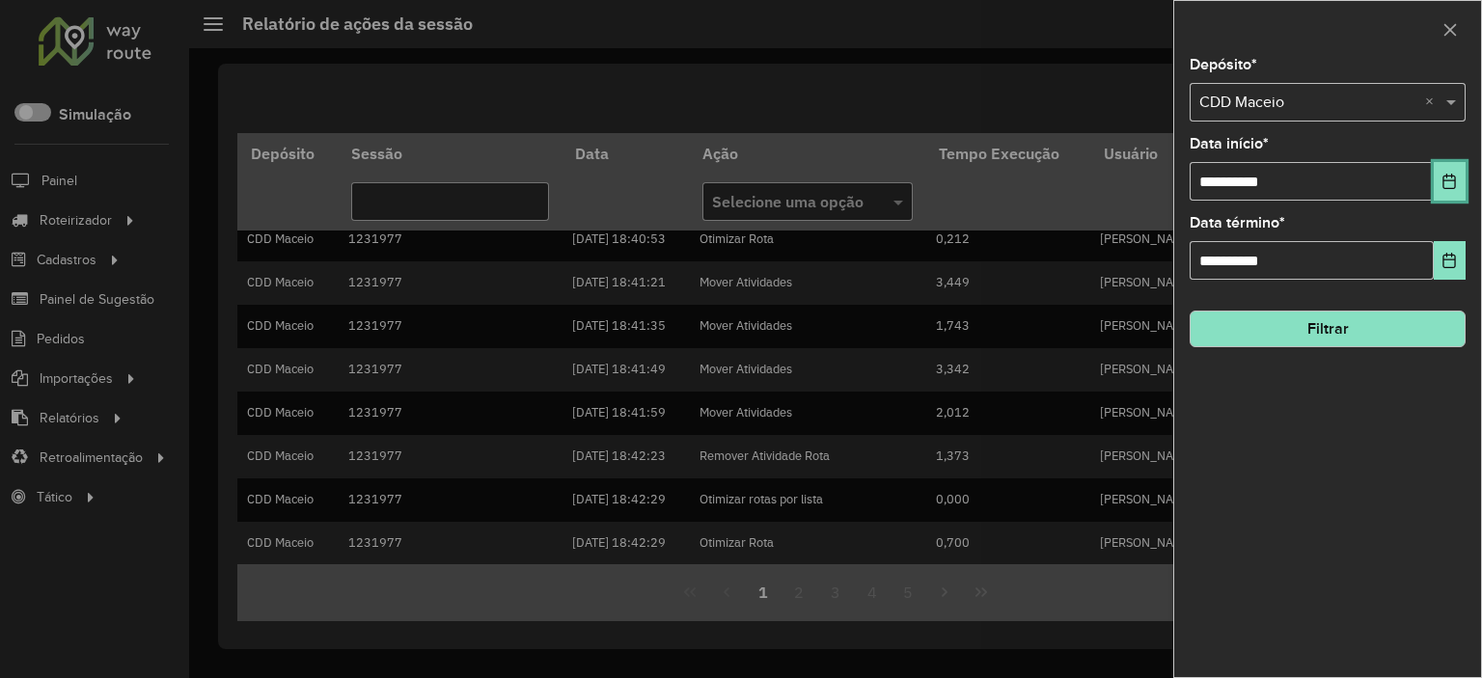
click at [1446, 175] on button "Choose Date" at bounding box center [1450, 181] width 32 height 39
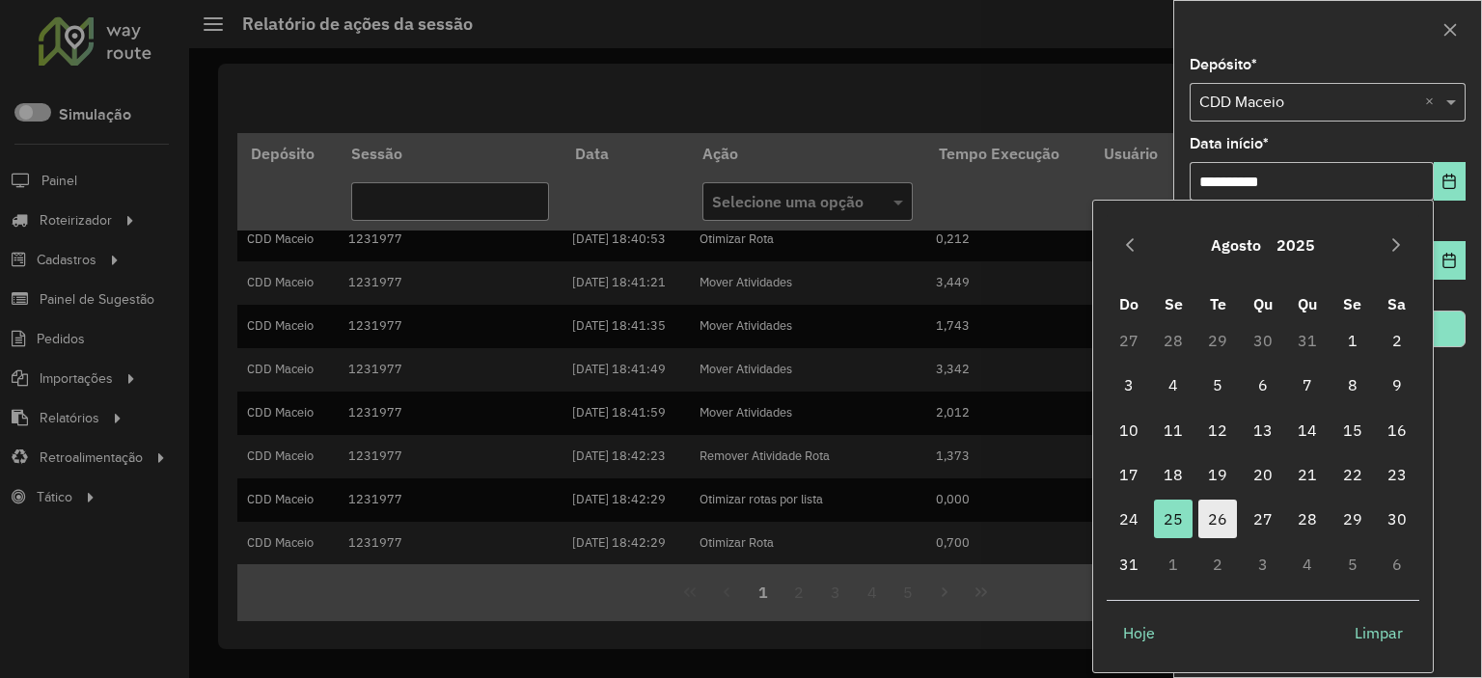
click at [1222, 519] on span "26" at bounding box center [1217, 519] width 39 height 39
type input "**********"
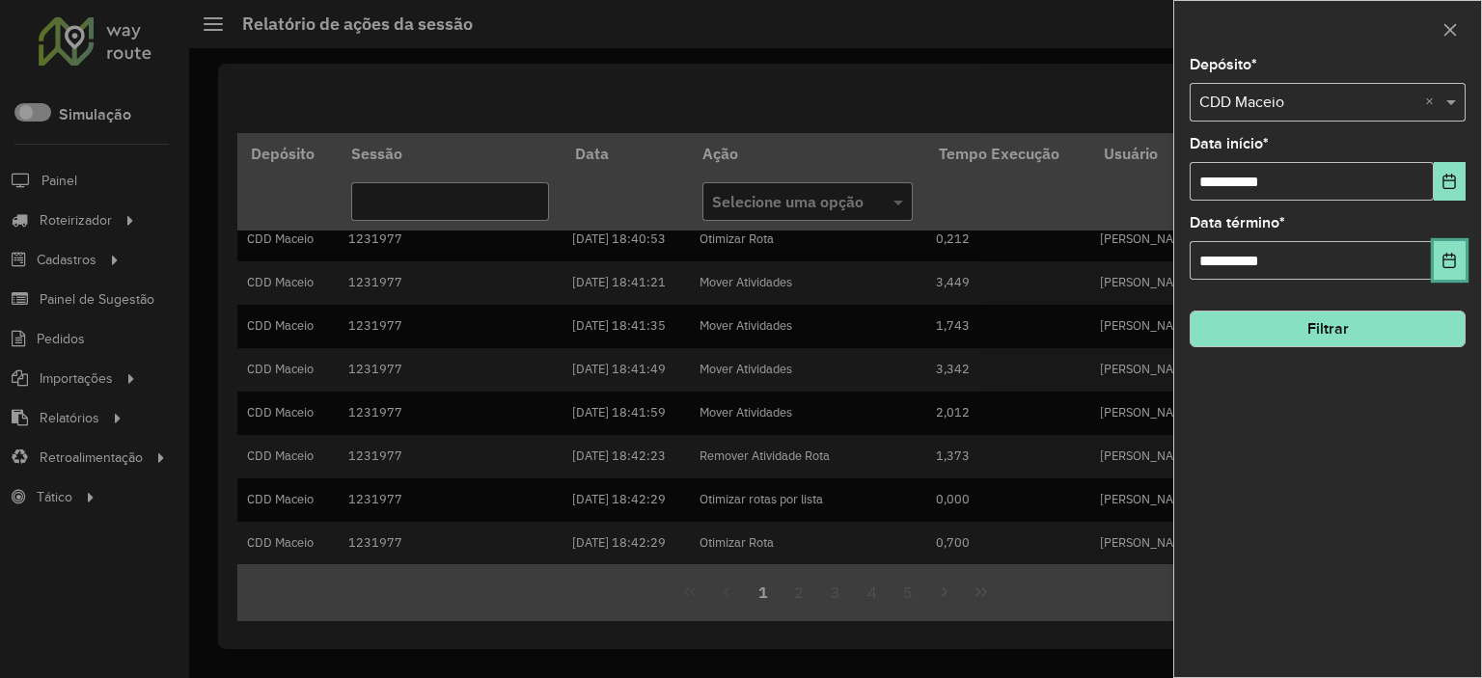
click at [1442, 256] on icon "Choose Date" at bounding box center [1449, 260] width 15 height 15
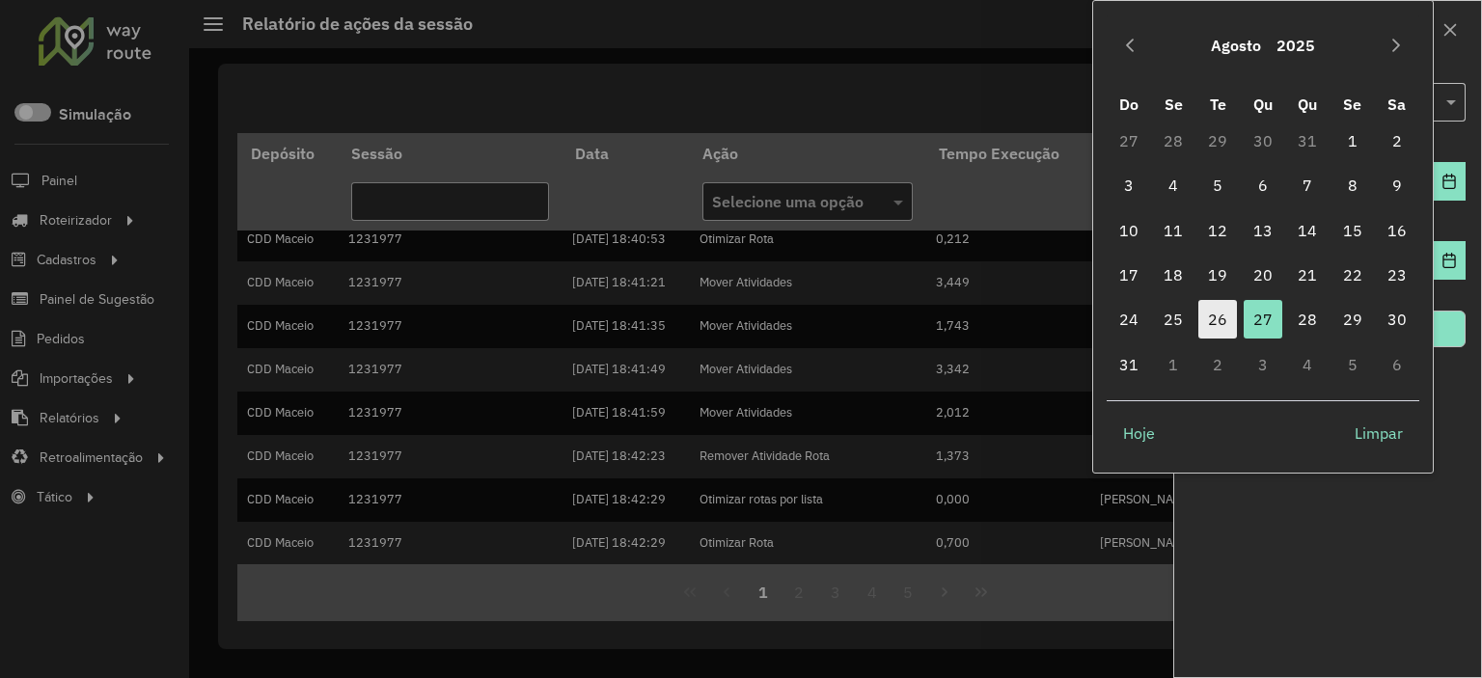
click at [1216, 318] on span "26" at bounding box center [1217, 319] width 39 height 39
type input "**********"
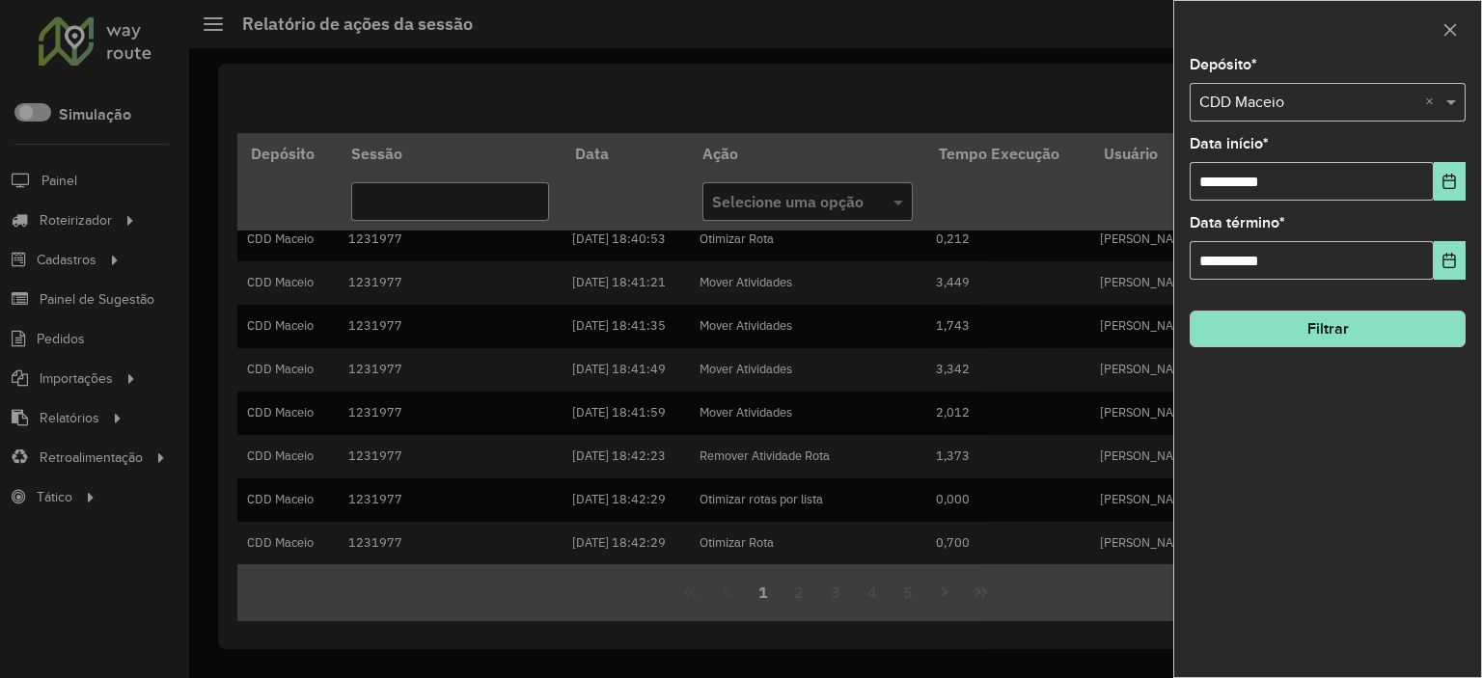
click at [1274, 337] on button "Filtrar" at bounding box center [1328, 329] width 276 height 37
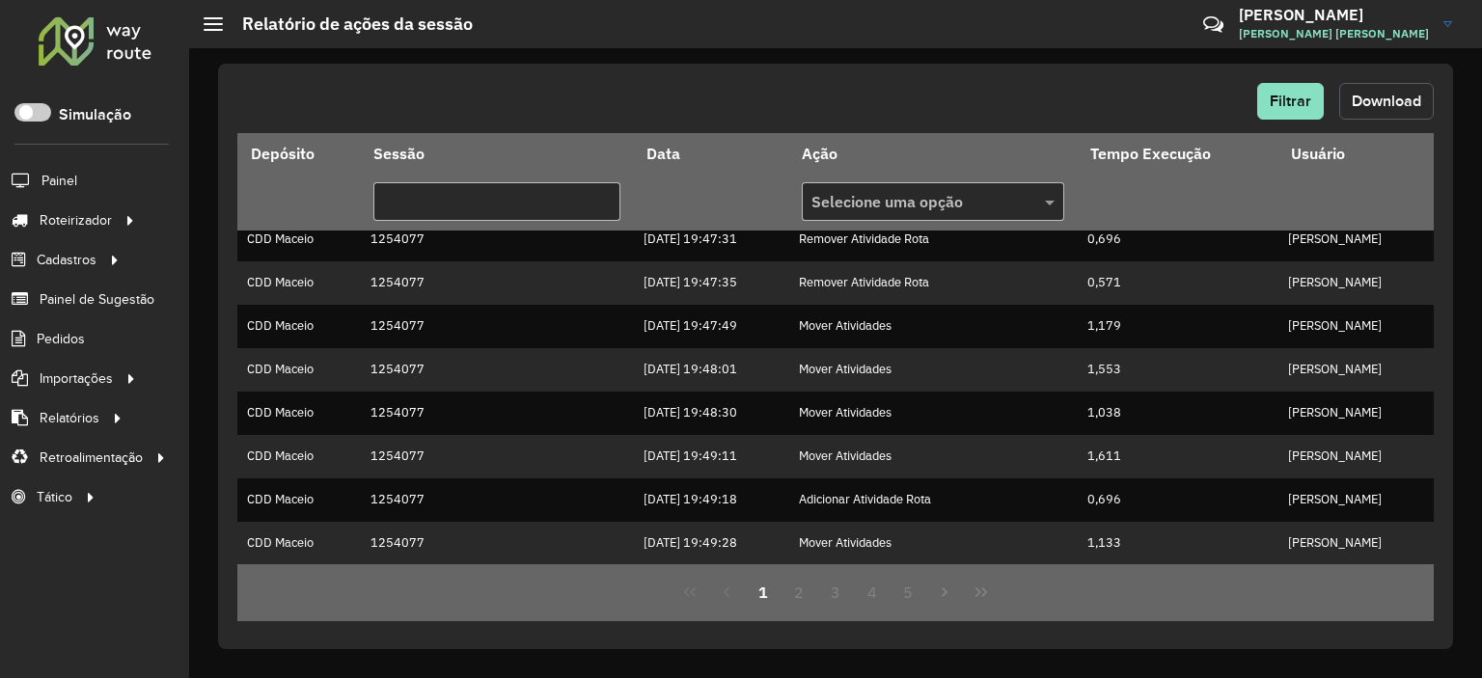
click at [1352, 97] on span "Download" at bounding box center [1386, 101] width 69 height 16
